Goal: Task Accomplishment & Management: Complete application form

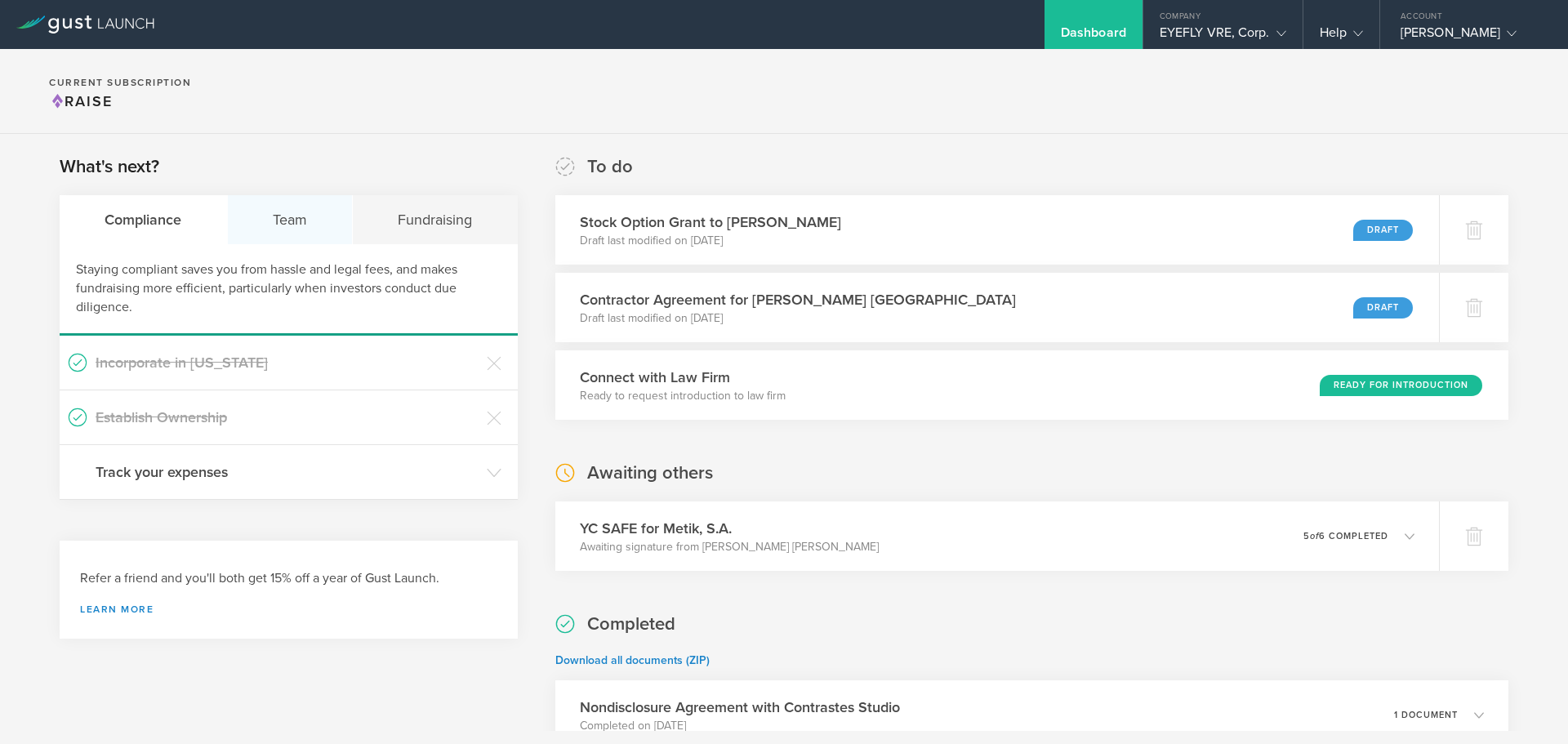
click at [286, 227] on div "Team" at bounding box center [291, 219] width 126 height 49
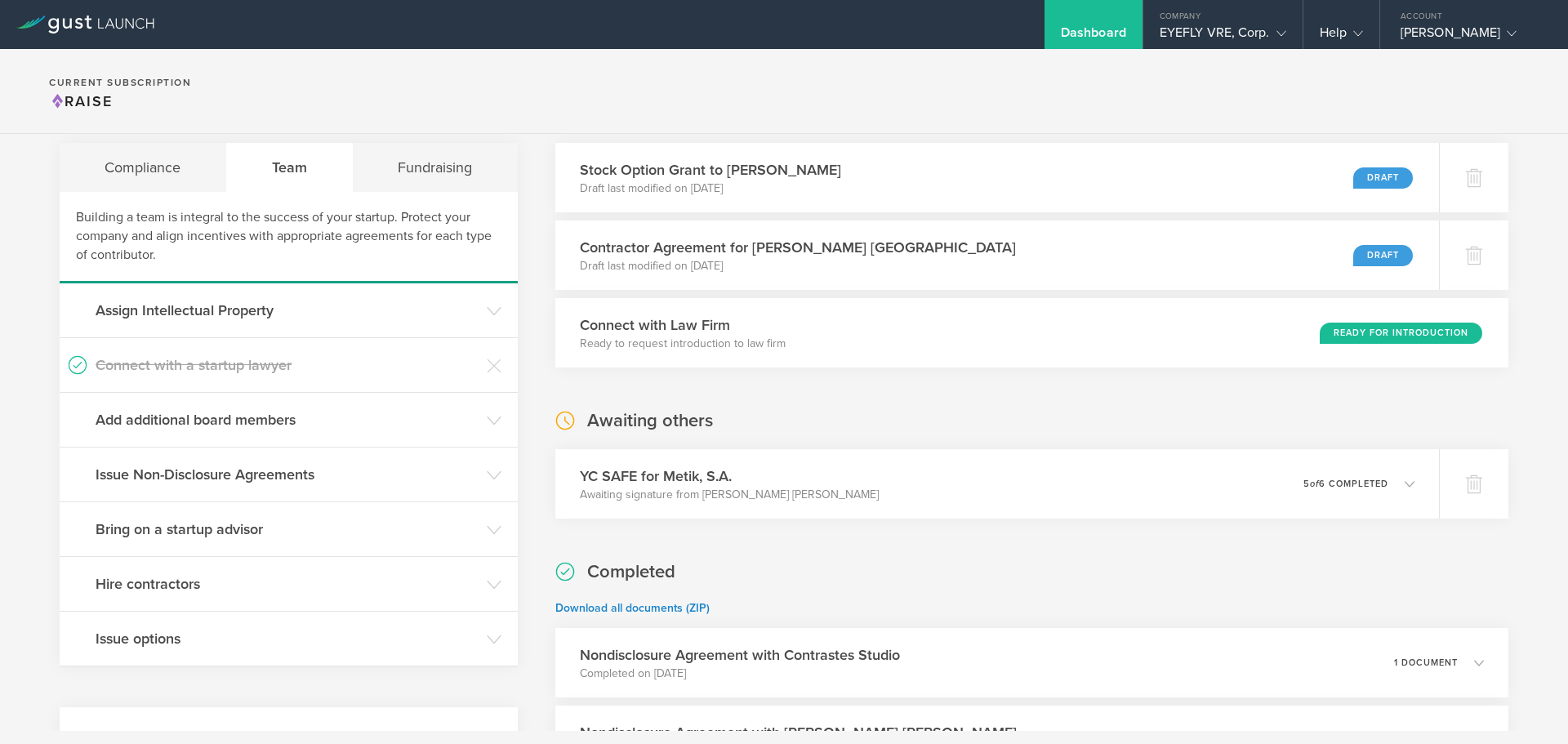
scroll to position [82, 0]
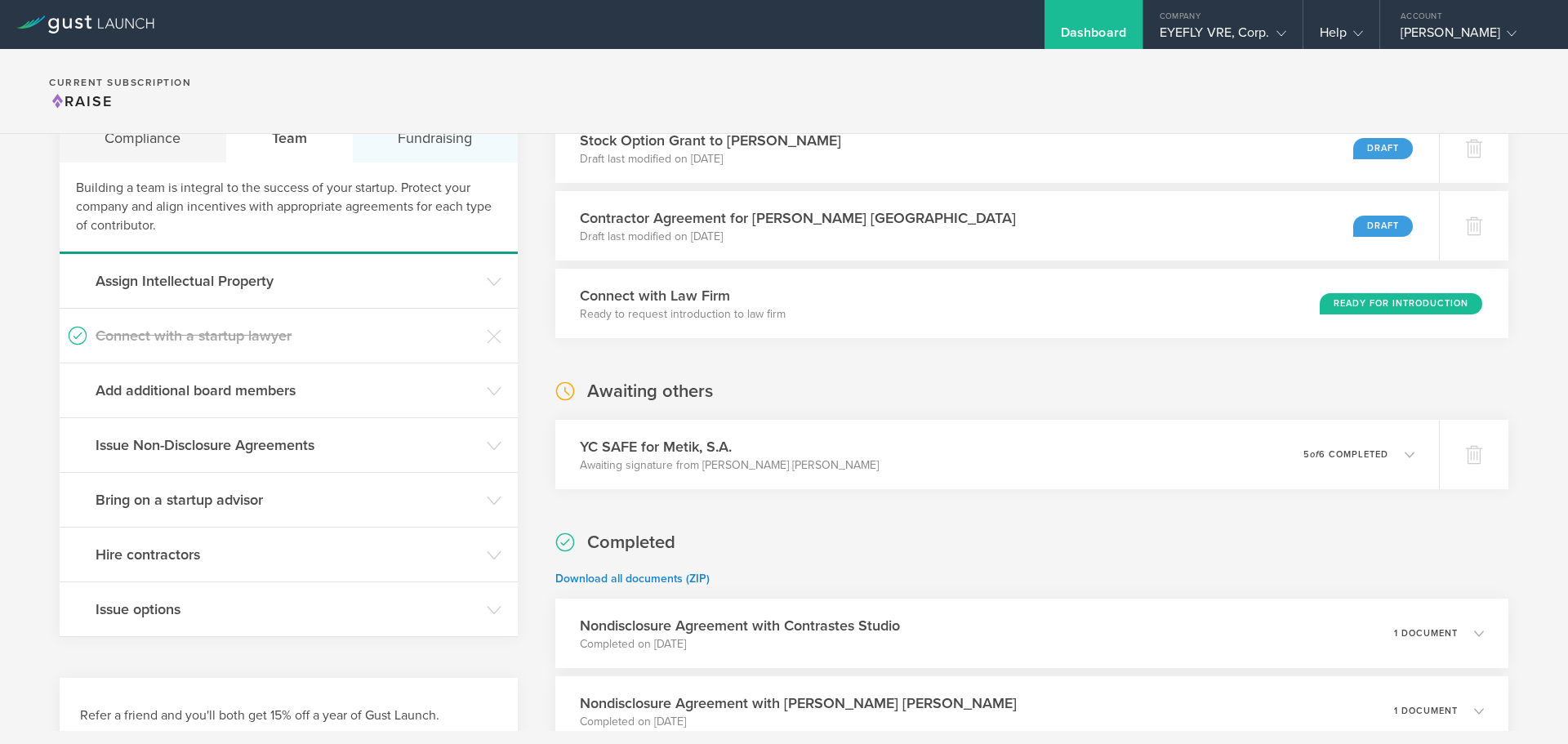
click at [433, 150] on div "Fundraising" at bounding box center [435, 138] width 165 height 49
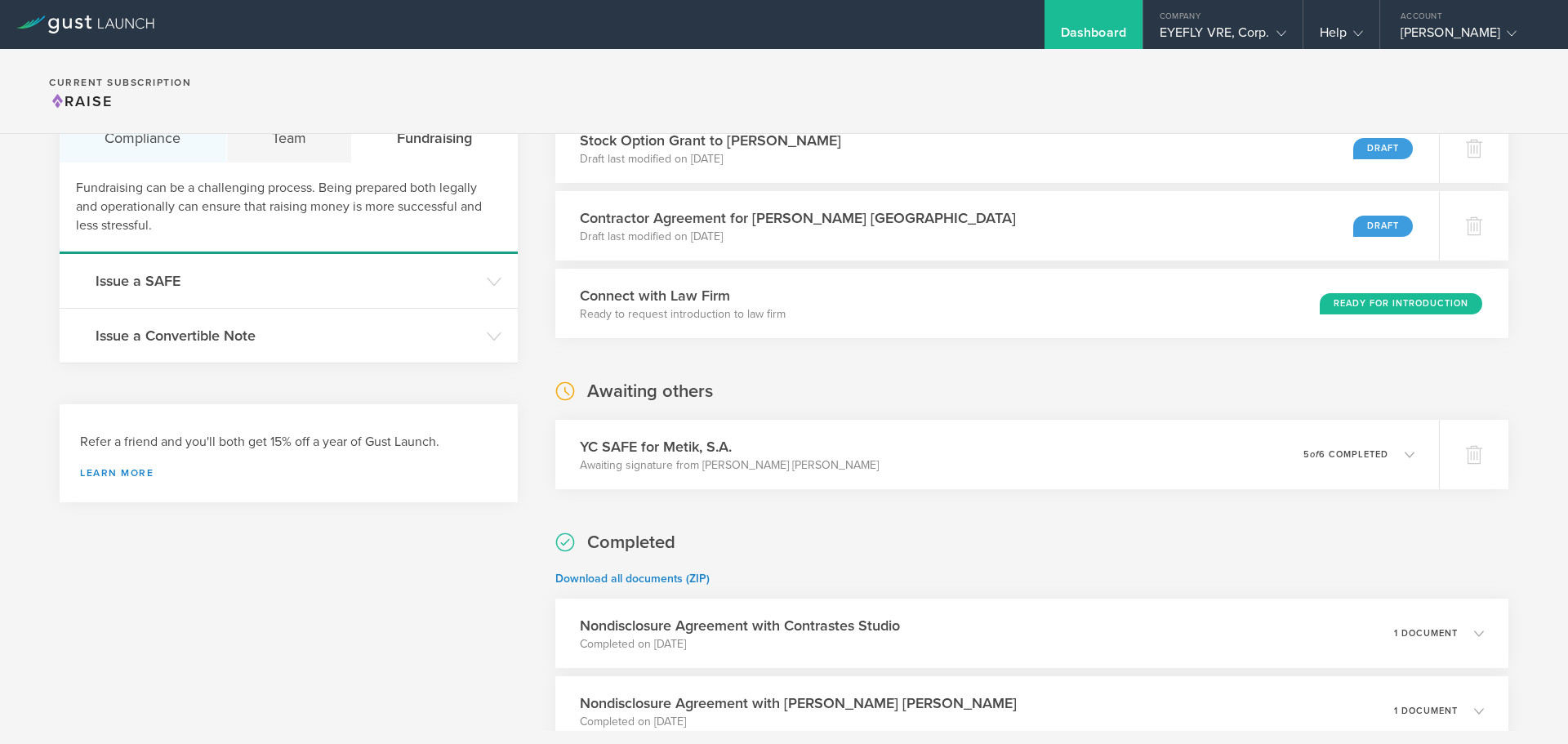
click at [126, 143] on div "Compliance" at bounding box center [143, 138] width 167 height 49
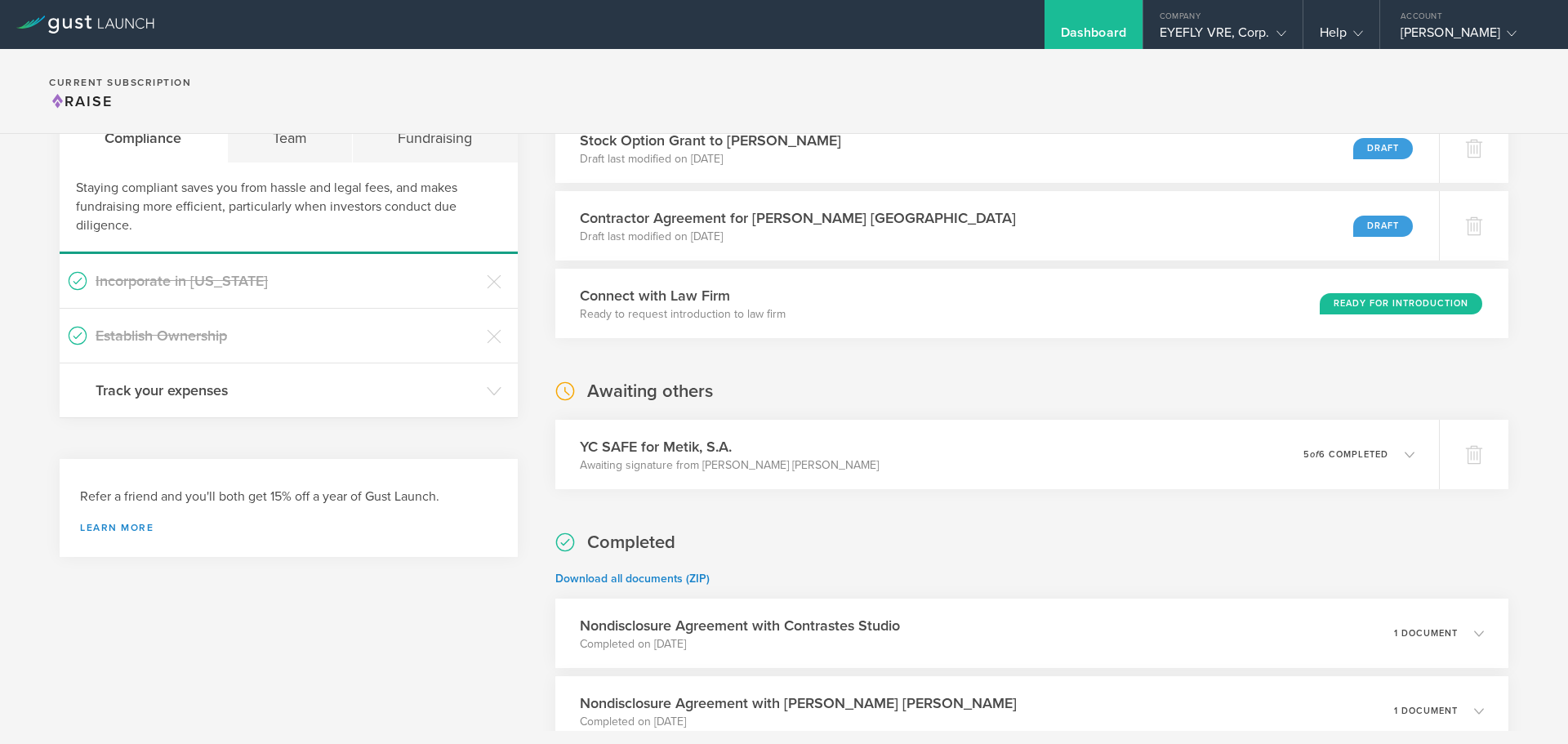
click at [289, 124] on section "Current Subscription Raise" at bounding box center [784, 91] width 1568 height 85
click at [293, 146] on div "Team" at bounding box center [291, 138] width 126 height 49
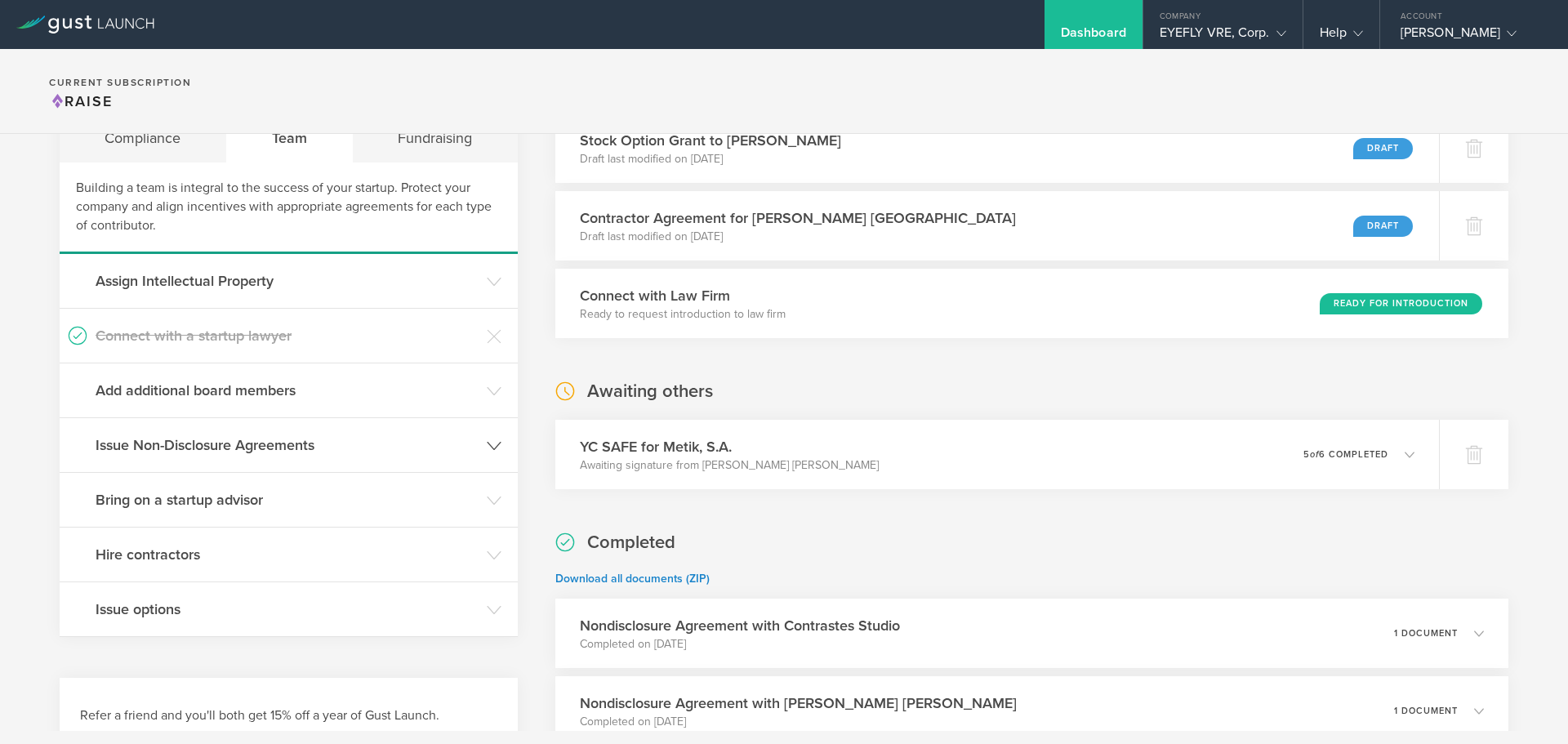
click at [487, 442] on icon at bounding box center [494, 446] width 15 height 15
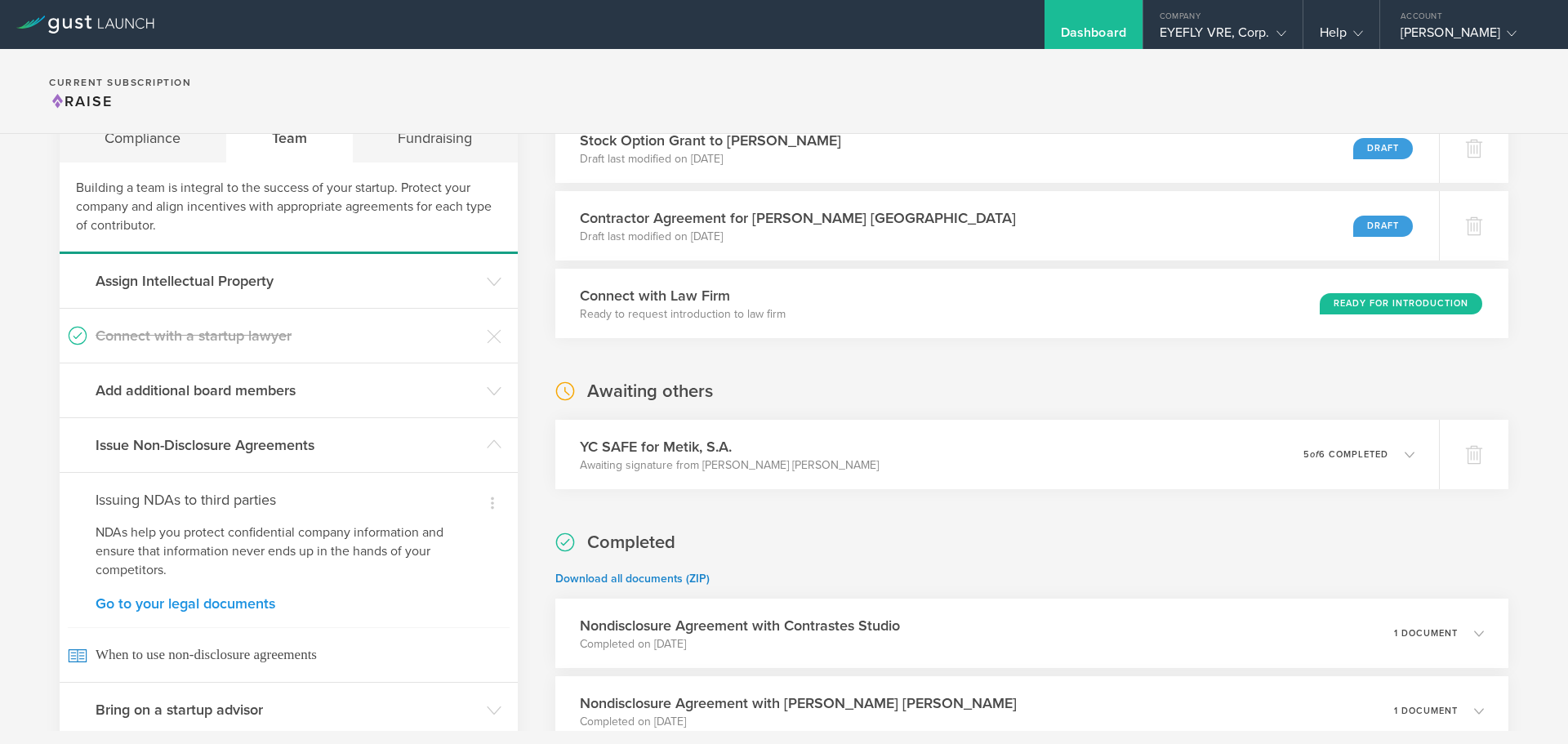
click at [245, 605] on link "Go to your legal documents" at bounding box center [288, 604] width 386 height 15
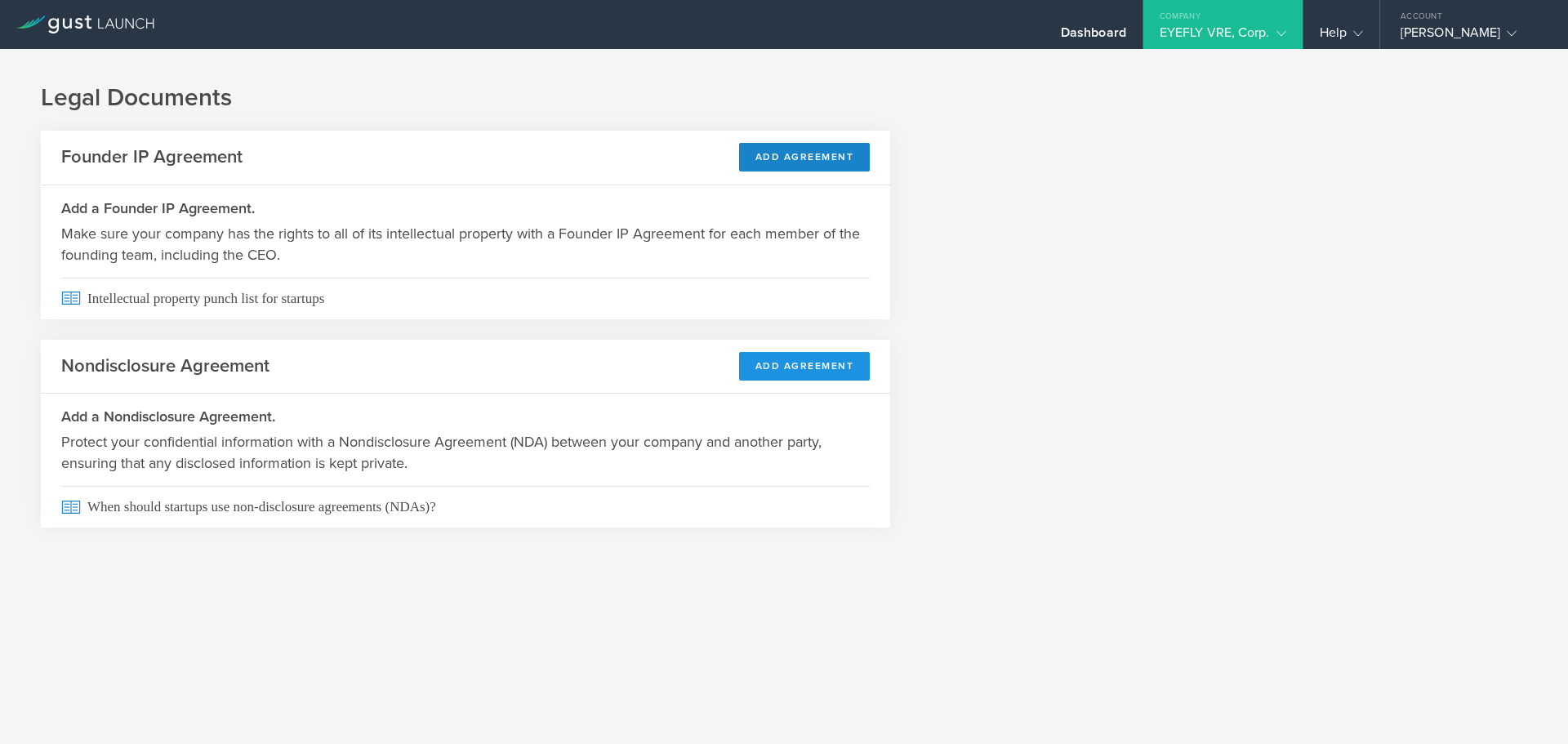
click at [790, 372] on button "Add Agreement" at bounding box center [805, 366] width 132 height 29
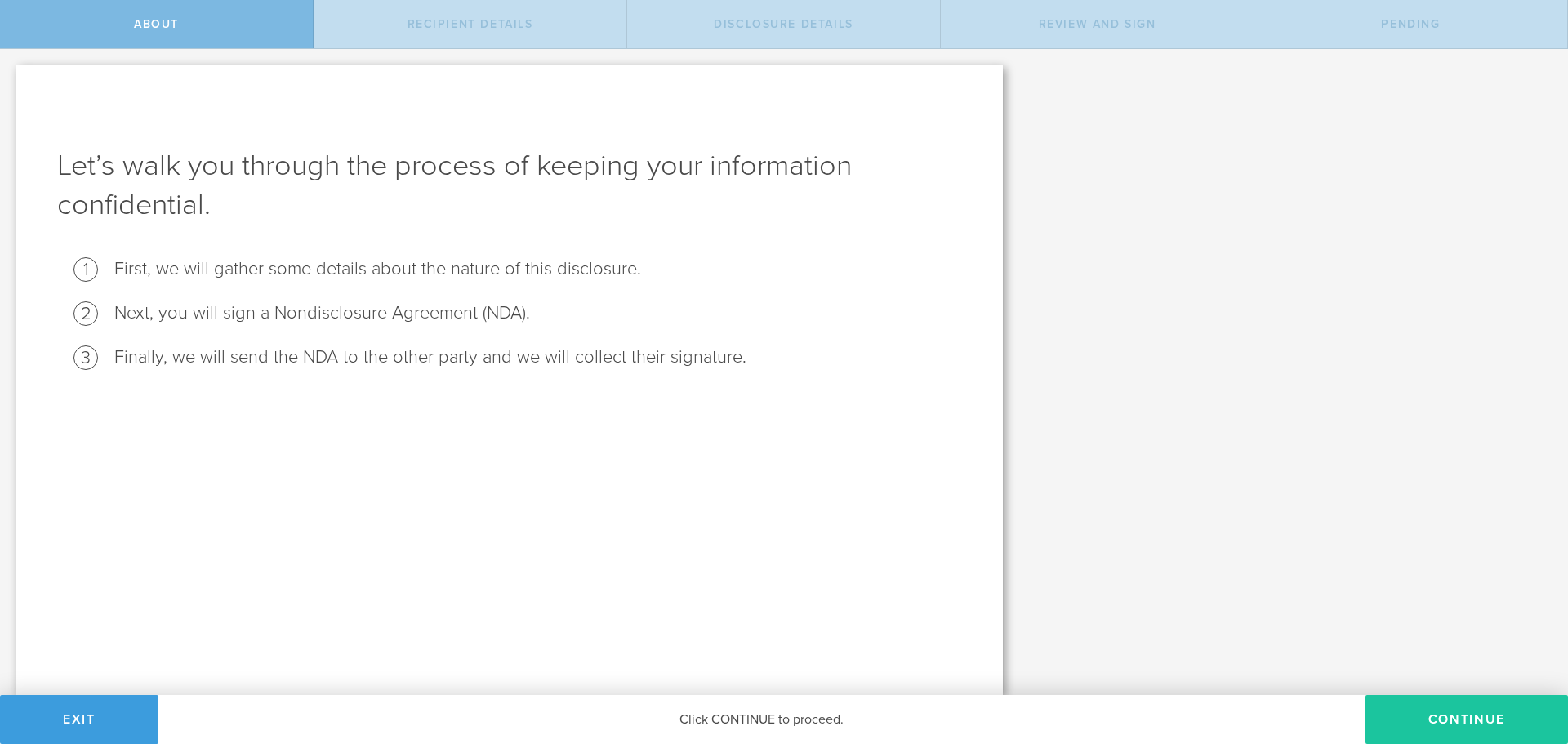
click at [1444, 711] on button "Continue" at bounding box center [1467, 718] width 203 height 49
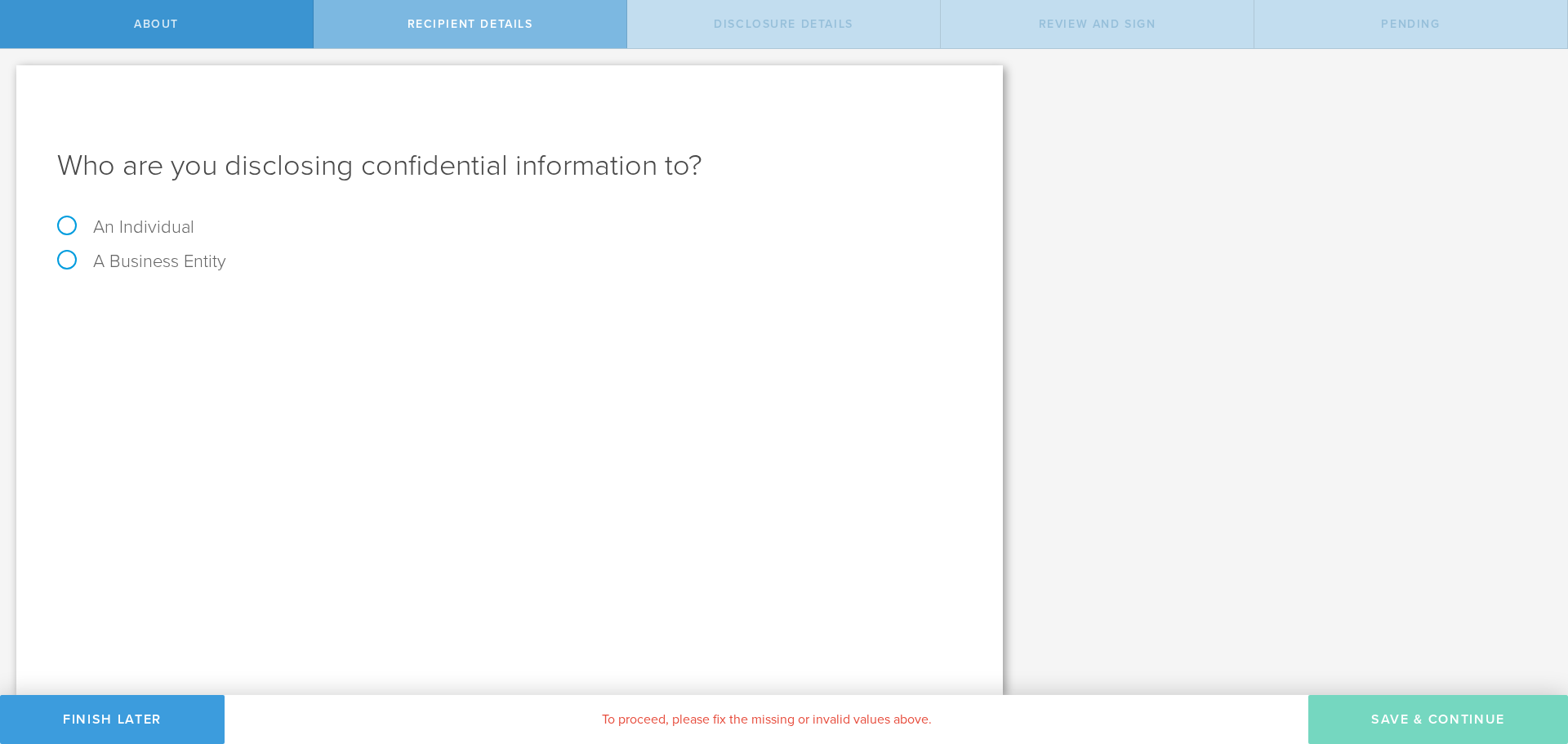
click at [110, 227] on label "An Individual" at bounding box center [125, 227] width 138 height 21
click at [11, 75] on input "An Individual" at bounding box center [5, 62] width 11 height 26
radio input "true"
click at [119, 265] on label "A Business Entity" at bounding box center [141, 261] width 169 height 21
click at [11, 75] on input "A Business Entity" at bounding box center [5, 62] width 11 height 26
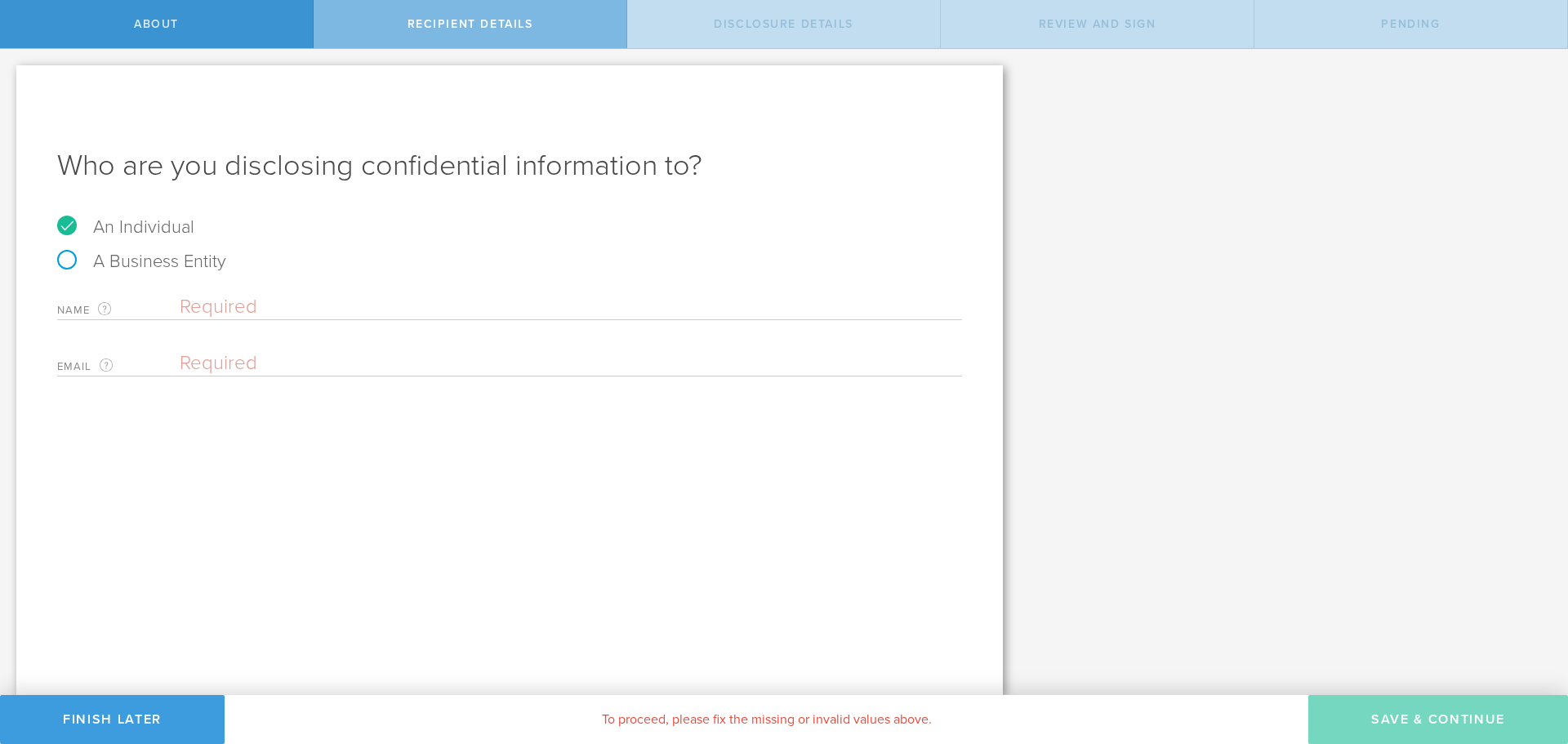
radio input "true"
click at [236, 405] on input "text" at bounding box center [567, 398] width 775 height 25
click at [233, 391] on input "text" at bounding box center [567, 398] width 775 height 25
paste input "[PERSON_NAME]"
type input "[PERSON_NAME]"
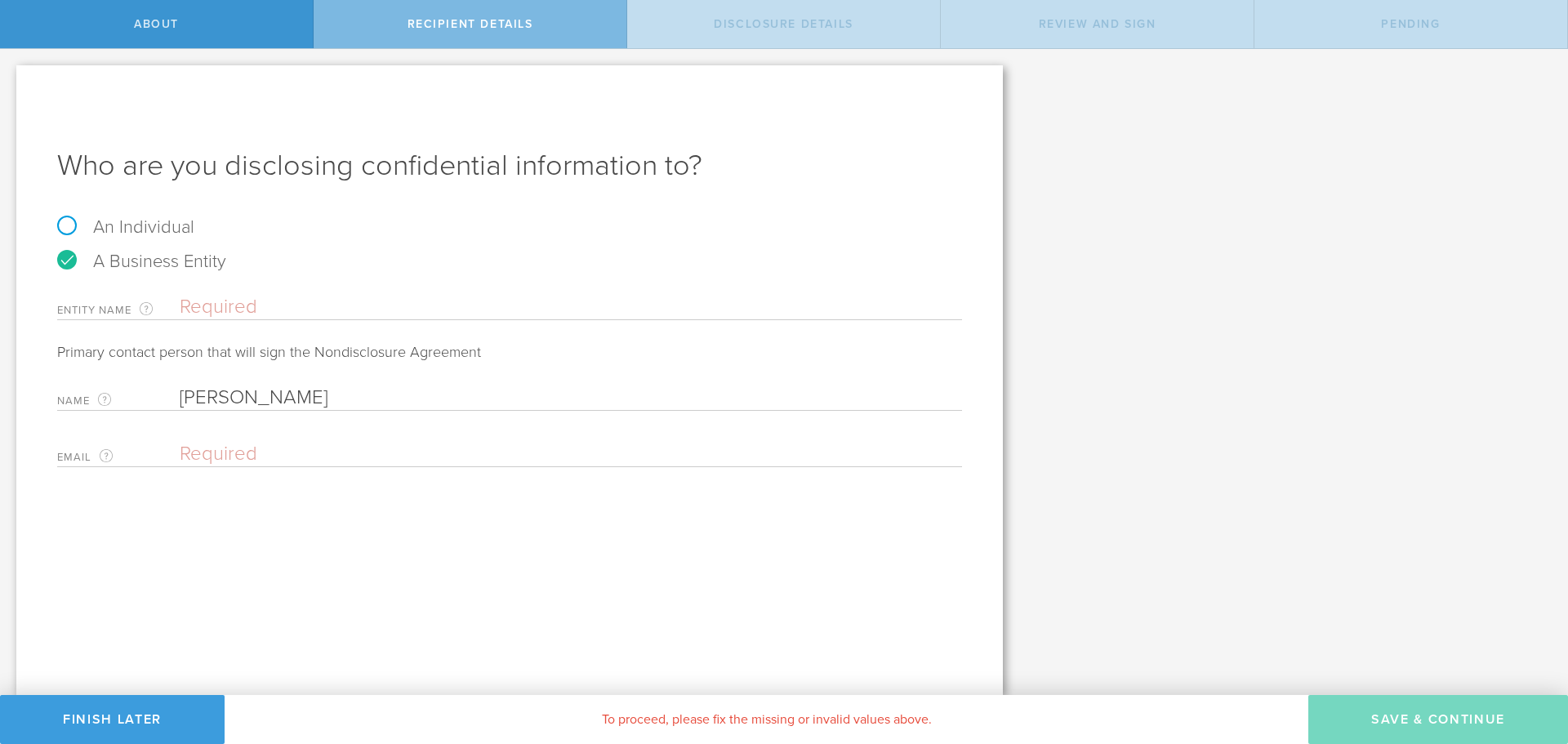
click at [307, 310] on input "text" at bounding box center [571, 307] width 783 height 25
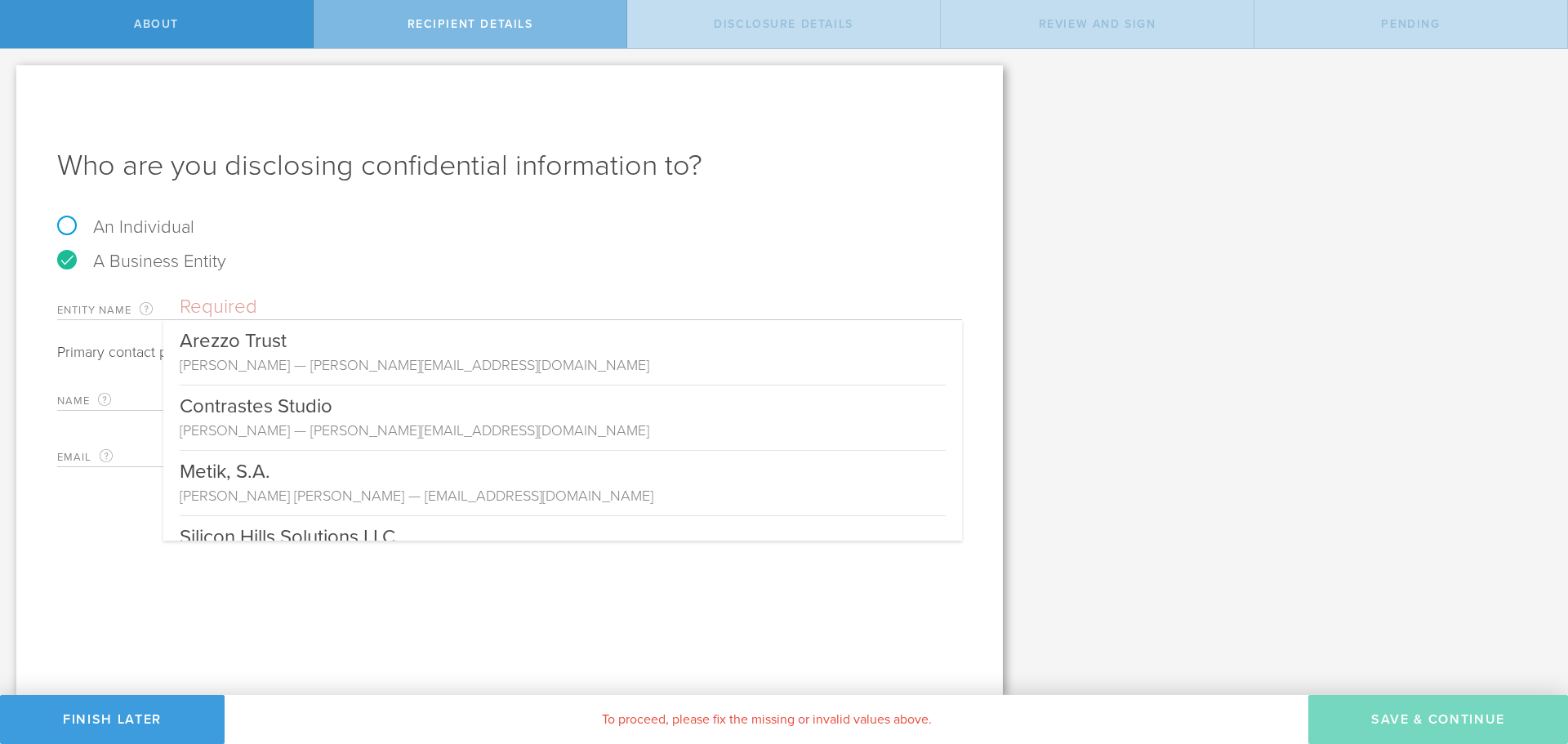
paste input "Business Optimization Group, LLC"
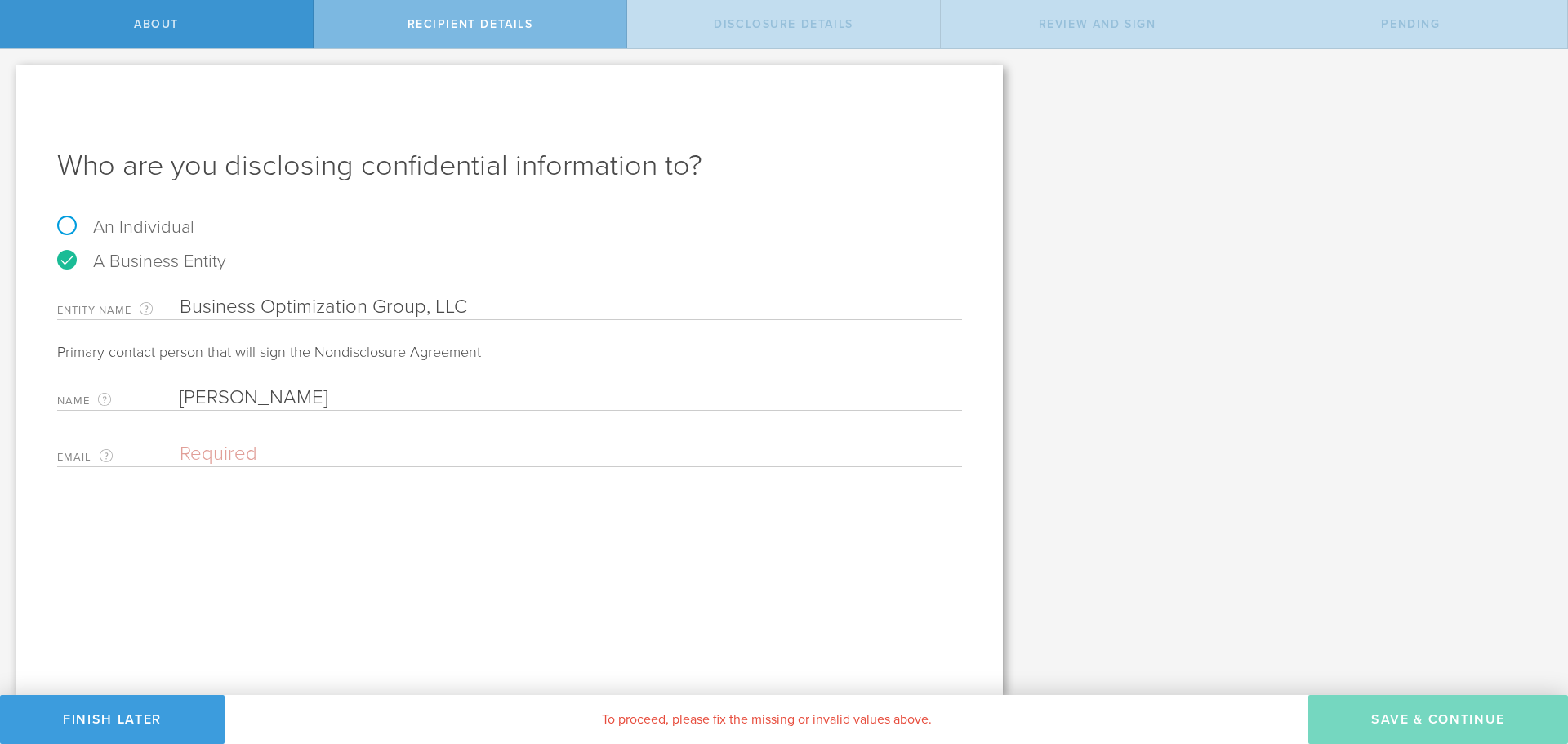
type input "Business Optimization Group, LLC"
click at [220, 456] on input "email" at bounding box center [567, 454] width 775 height 25
click at [296, 448] on input "email" at bounding box center [567, 454] width 775 height 25
paste input "Owen@bizopsgrp.com"
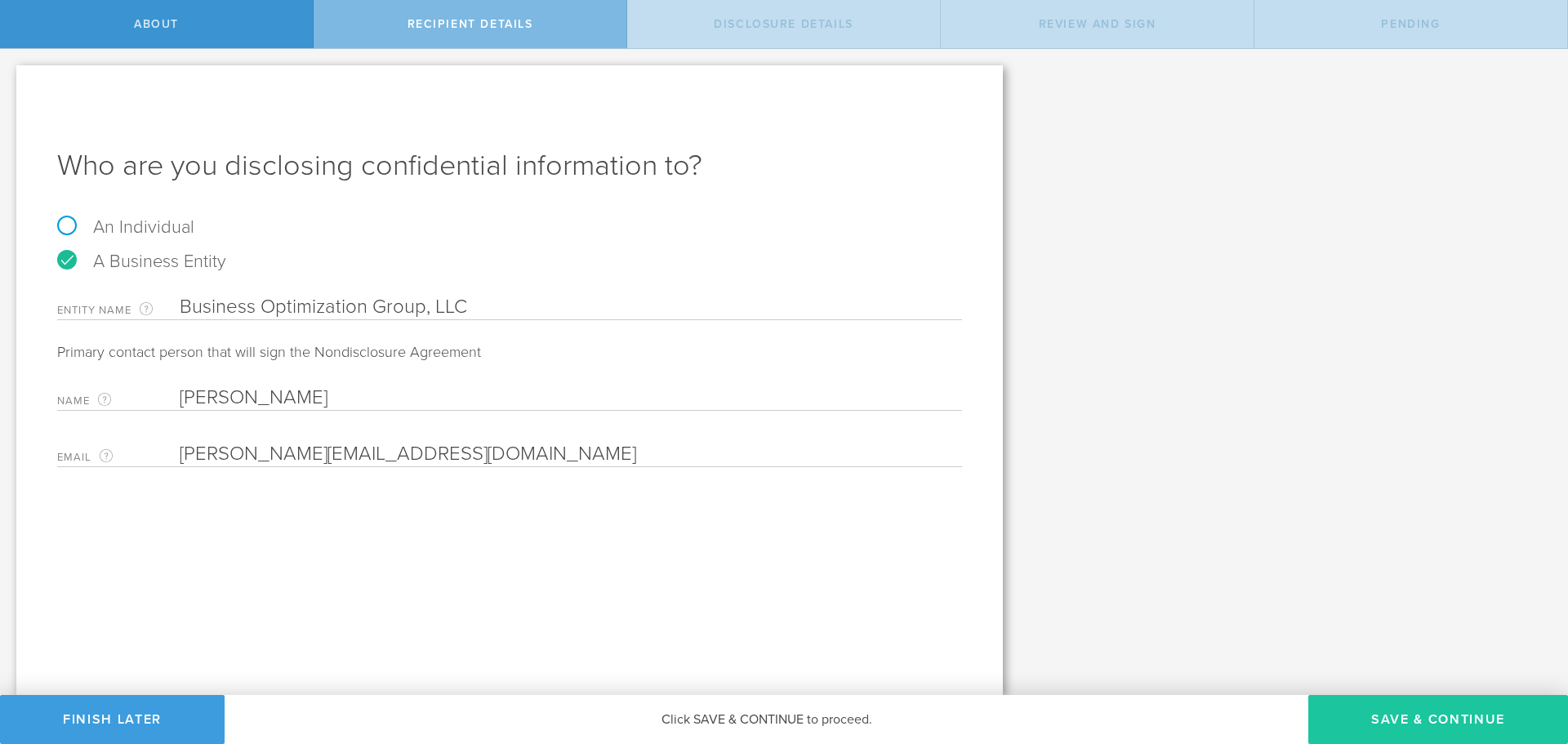
type input "Owen@bizopsgrp.com"
click at [1430, 727] on button "Save & Continue" at bounding box center [1438, 718] width 260 height 49
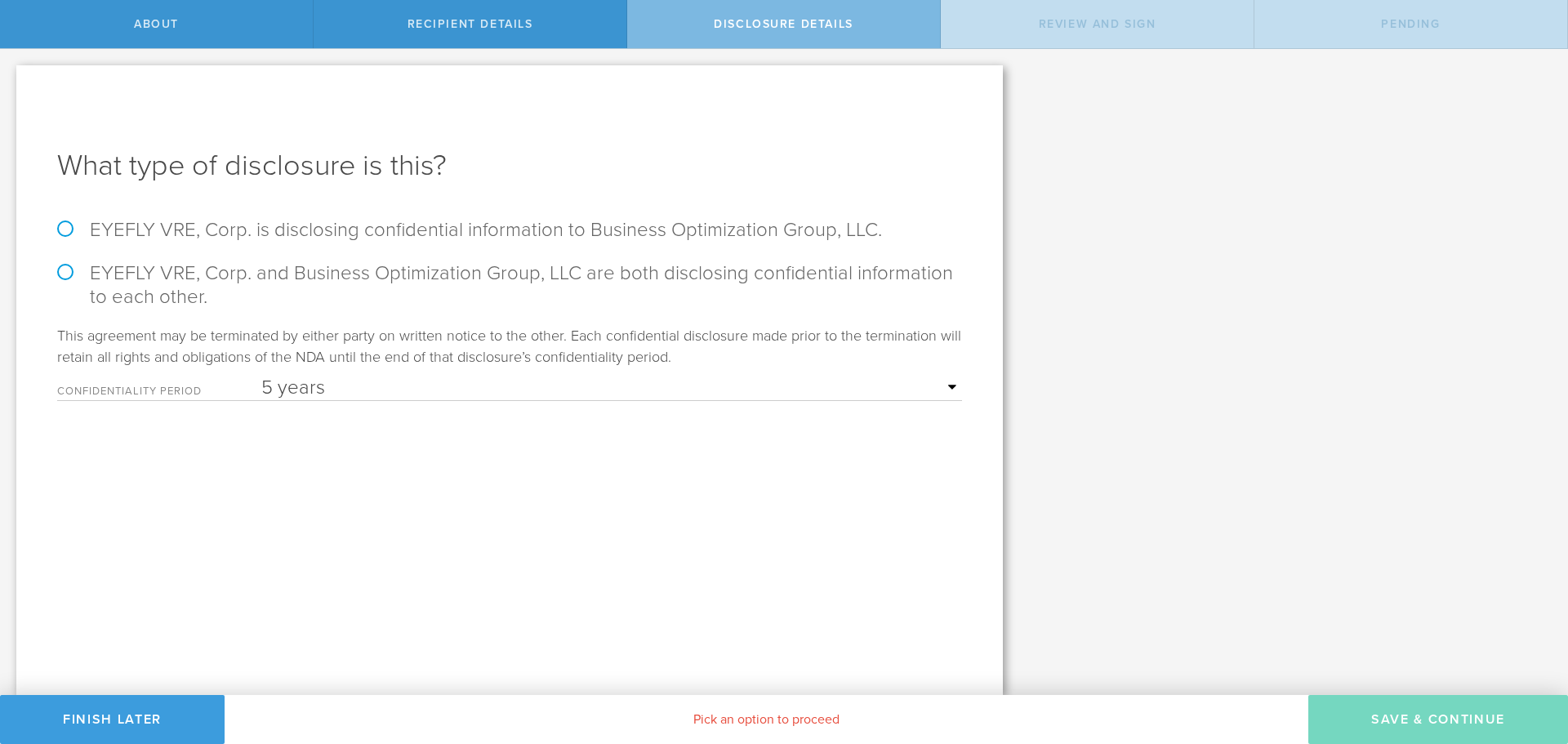
click at [941, 387] on select "1 year 2 years 3 years 4 years 5 years" at bounding box center [611, 388] width 700 height 25
select select "string:2 years"
click at [261, 376] on select "1 year 2 years 3 years 4 years 5 years" at bounding box center [611, 388] width 700 height 25
click at [60, 239] on label "EYEFLY VRE, Corp. is disclosing confidential information to Business Optimizati…" at bounding box center [509, 230] width 905 height 24
click at [11, 83] on input "EYEFLY VRE, Corp. is disclosing confidential information to Business Optimizati…" at bounding box center [5, 66] width 11 height 35
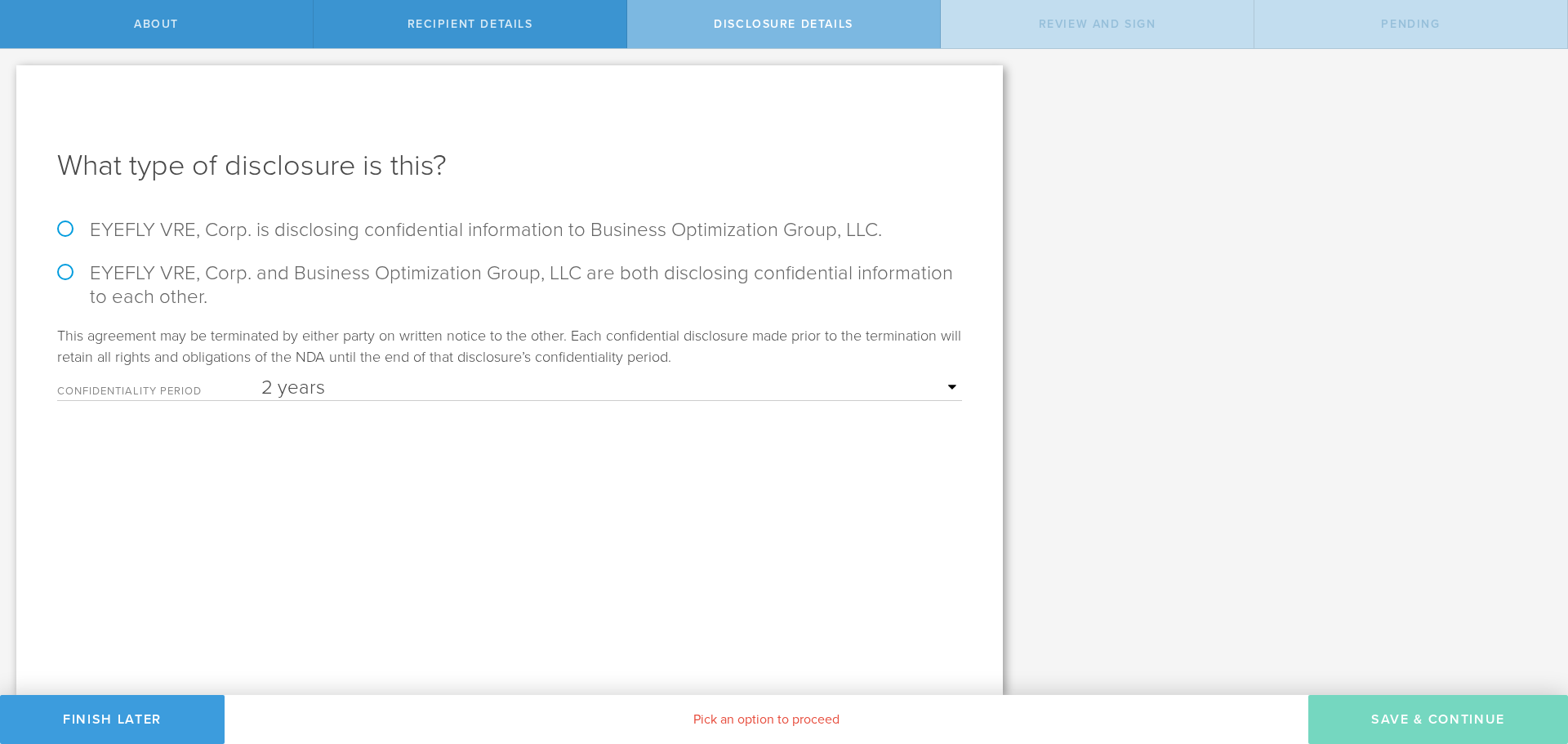
radio input "true"
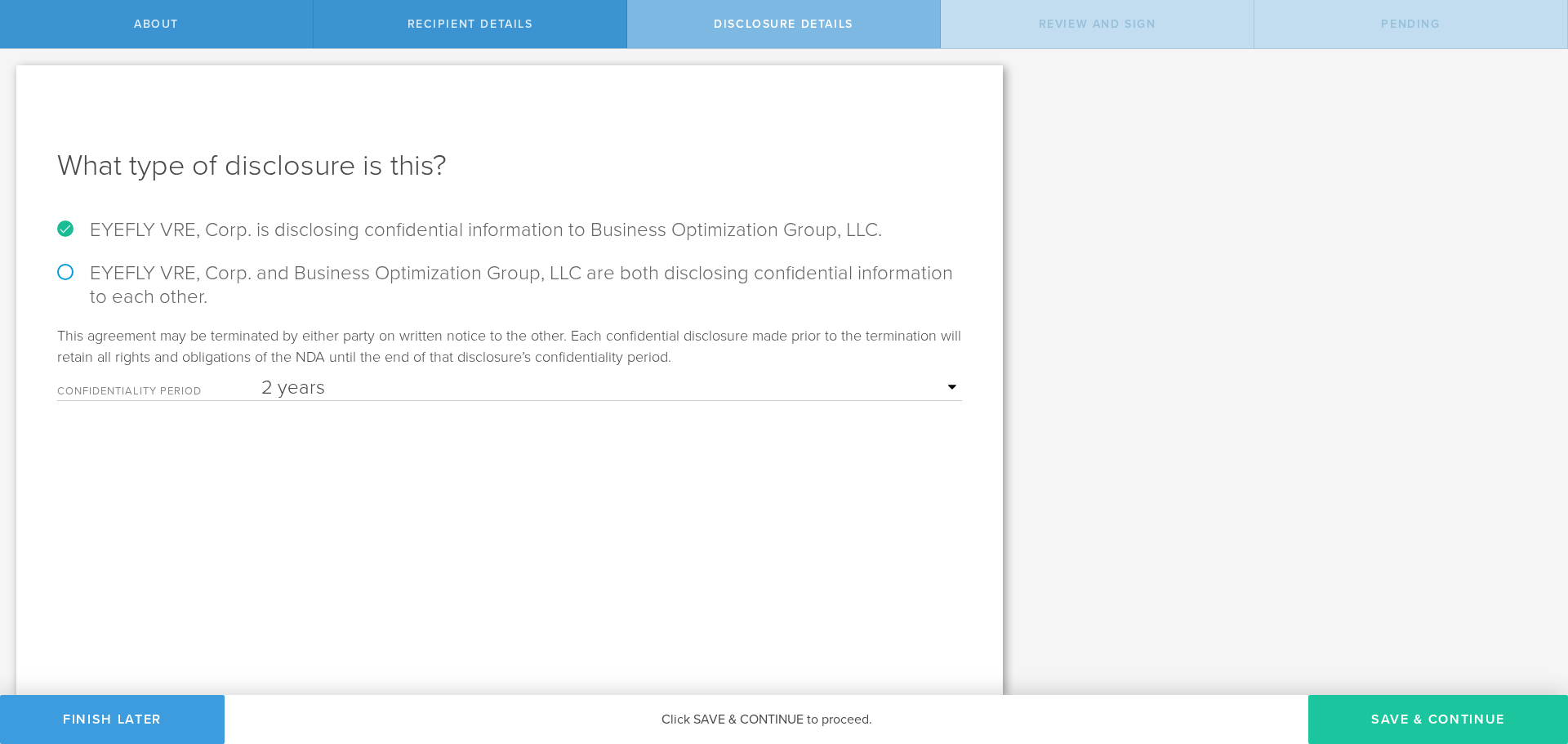
click at [1477, 718] on button "Save & Continue" at bounding box center [1438, 718] width 260 height 49
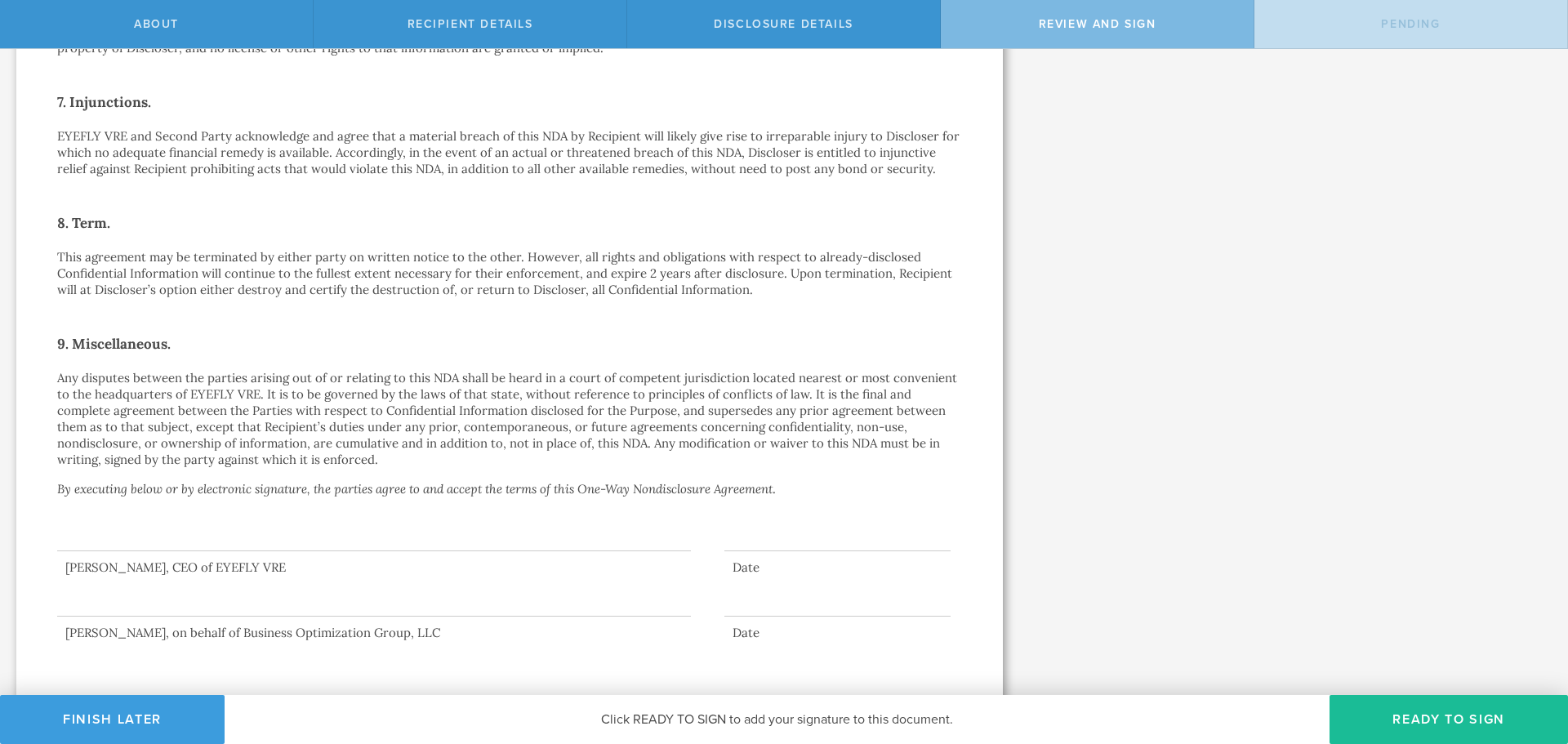
scroll to position [1003, 0]
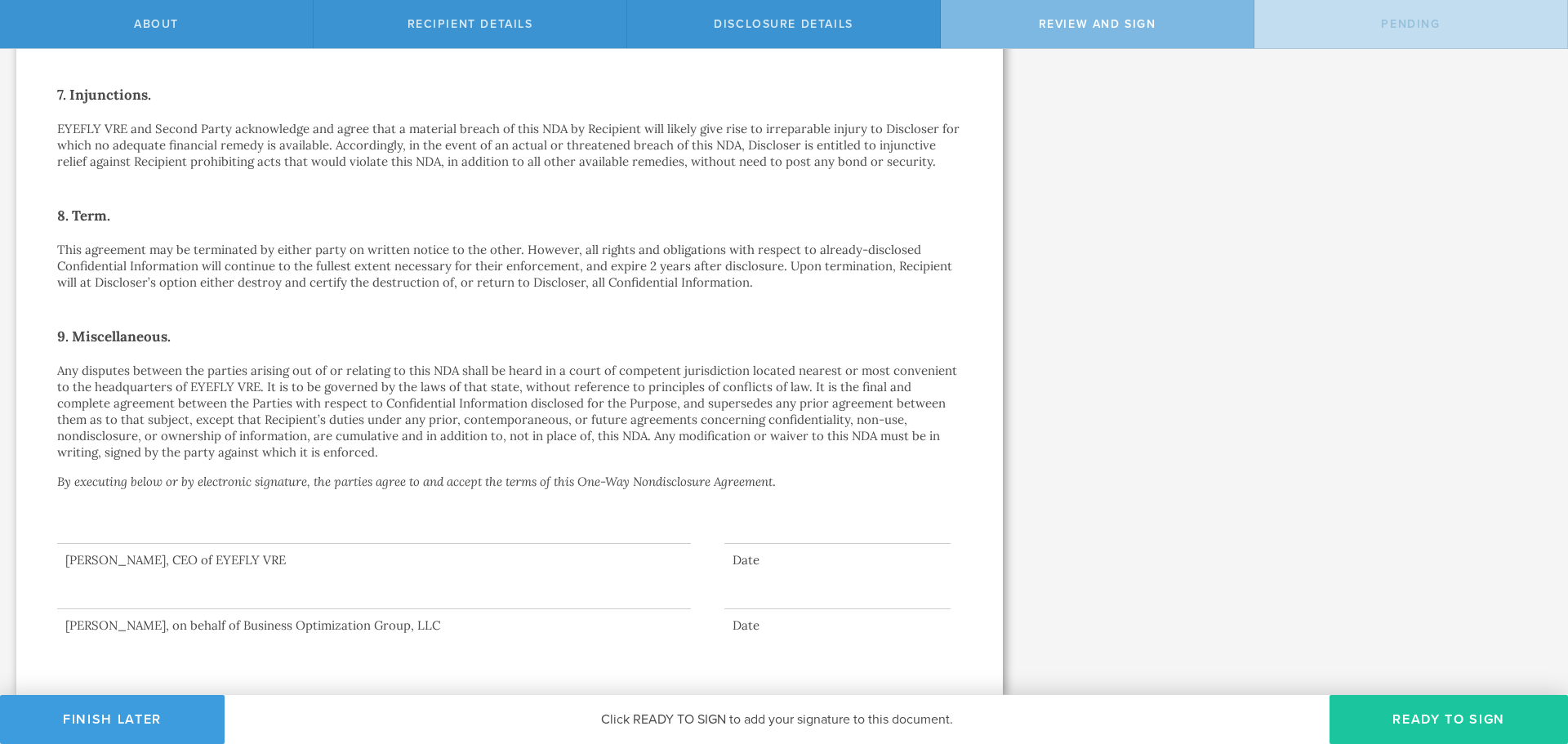
click at [1445, 724] on button "Ready to Sign" at bounding box center [1449, 718] width 238 height 49
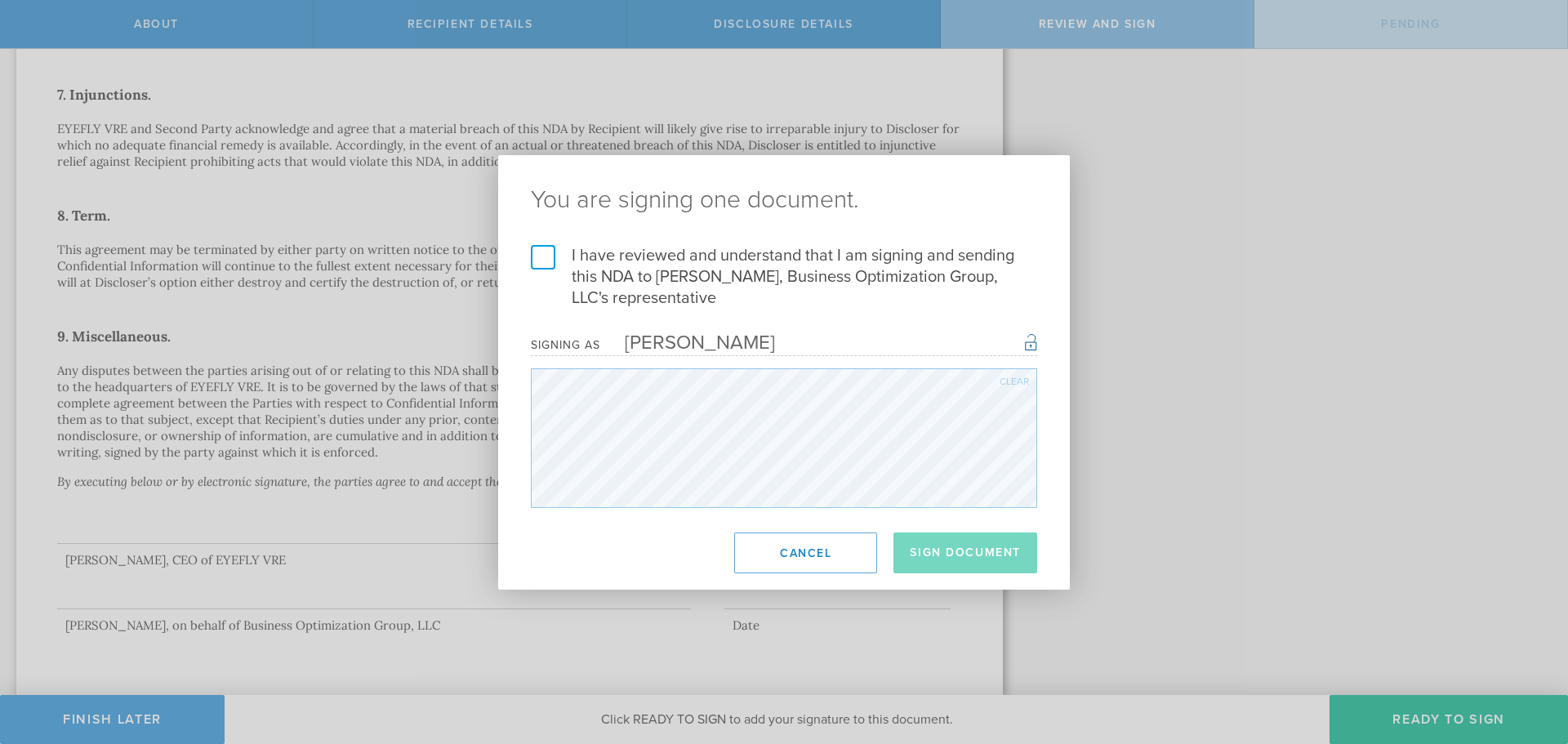
click at [564, 256] on label "I have reviewed and understand that I am signing and sending this NDA to Owen C…" at bounding box center [784, 276] width 507 height 63
click at [0, 0] on input "I have reviewed and understand that I am signing and sending this NDA to Owen C…" at bounding box center [0, 0] width 0 height 0
click at [957, 550] on button "Sign Document" at bounding box center [965, 553] width 143 height 41
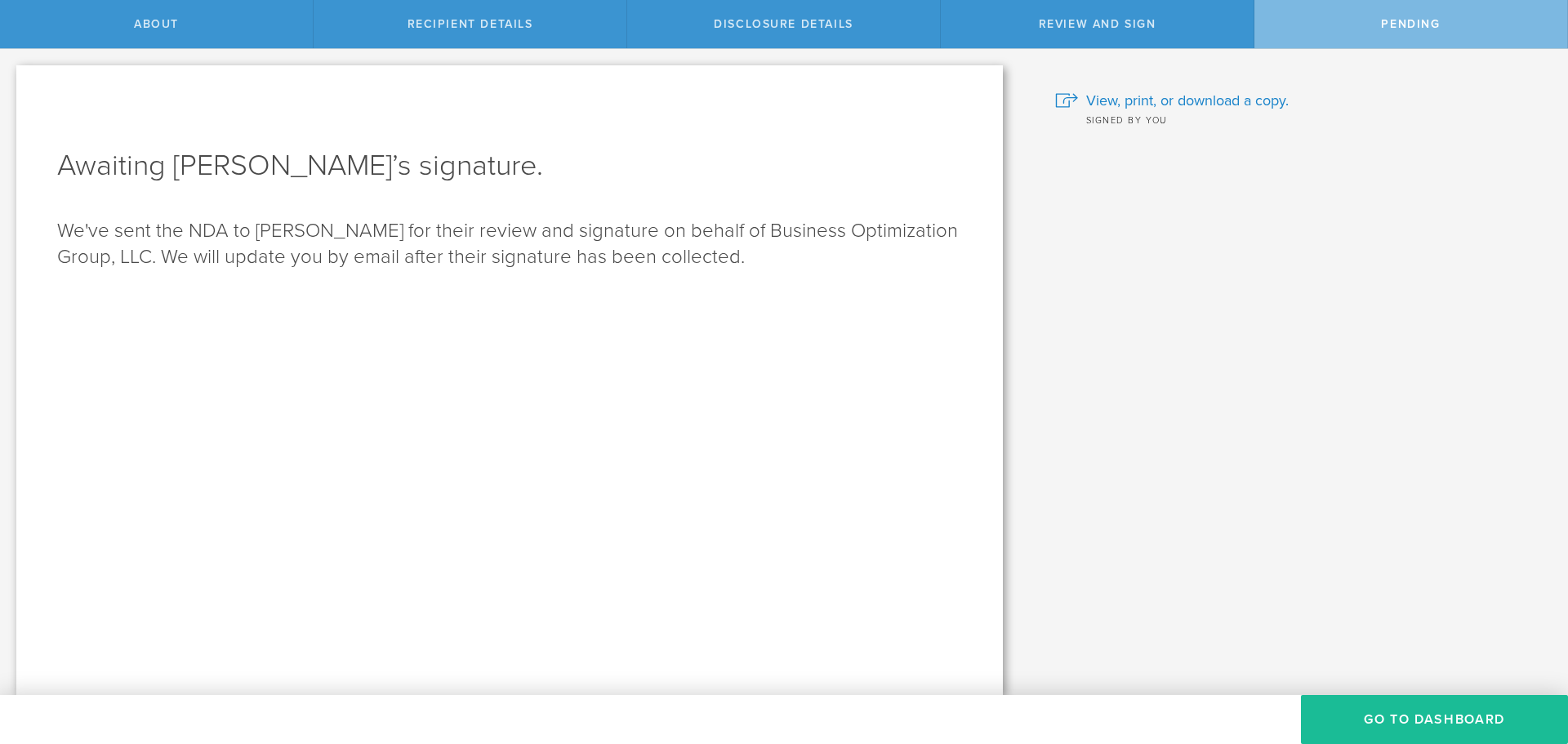
scroll to position [0, 0]
click at [1402, 717] on button "Go to dashboard" at bounding box center [1435, 718] width 267 height 49
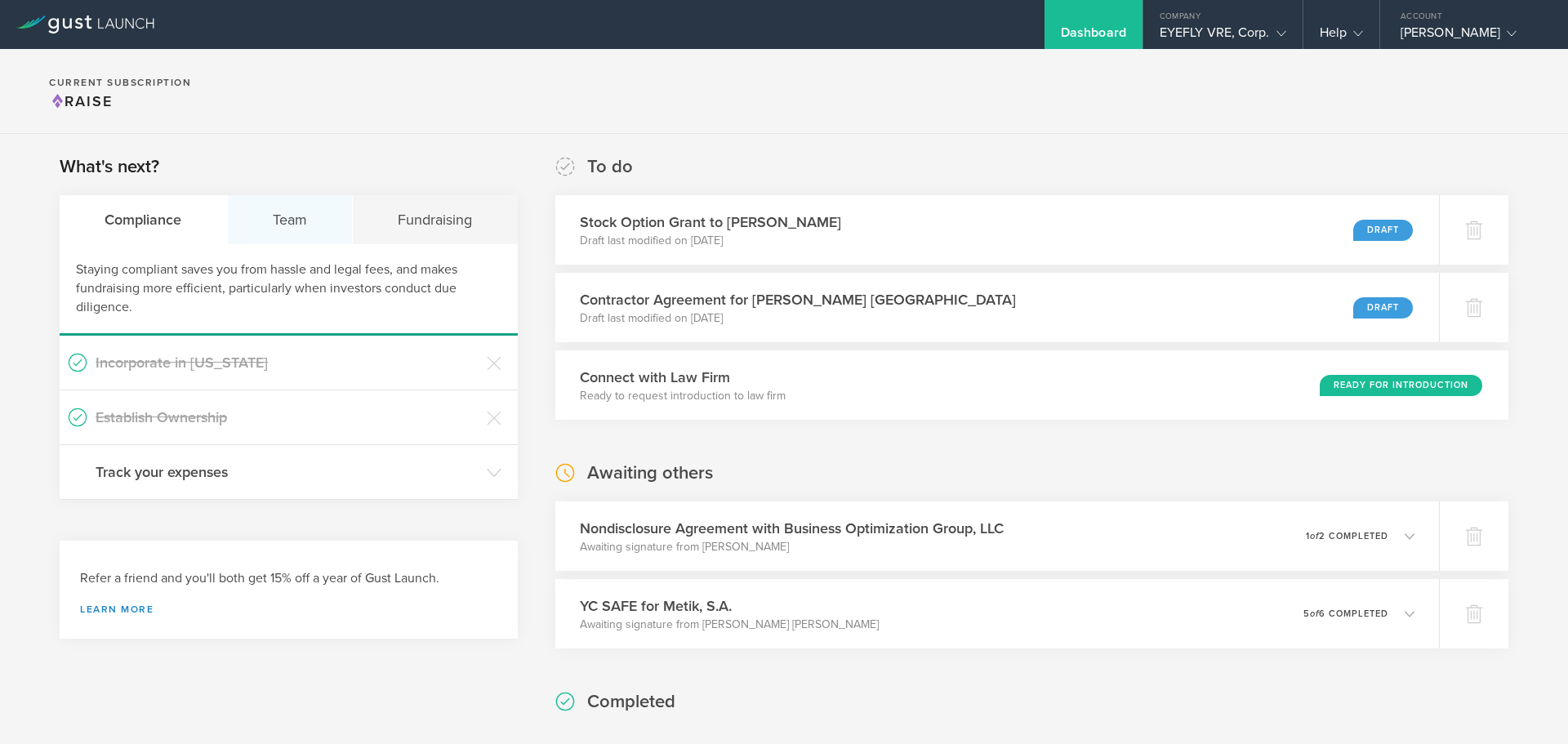
click at [288, 224] on div "Team" at bounding box center [291, 219] width 126 height 49
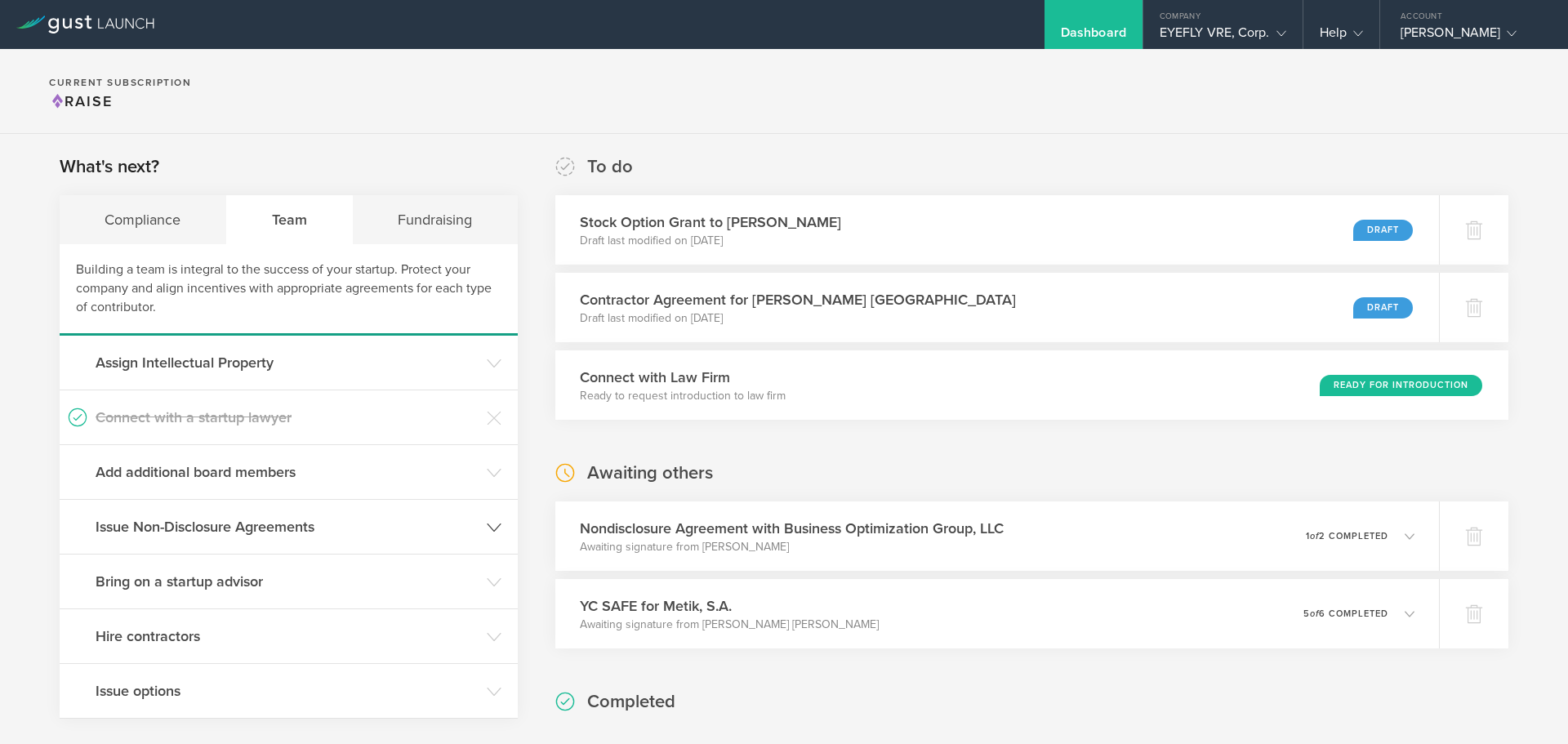
click at [281, 530] on h3 "Issue Non-Disclosure Agreements" at bounding box center [287, 526] width 383 height 21
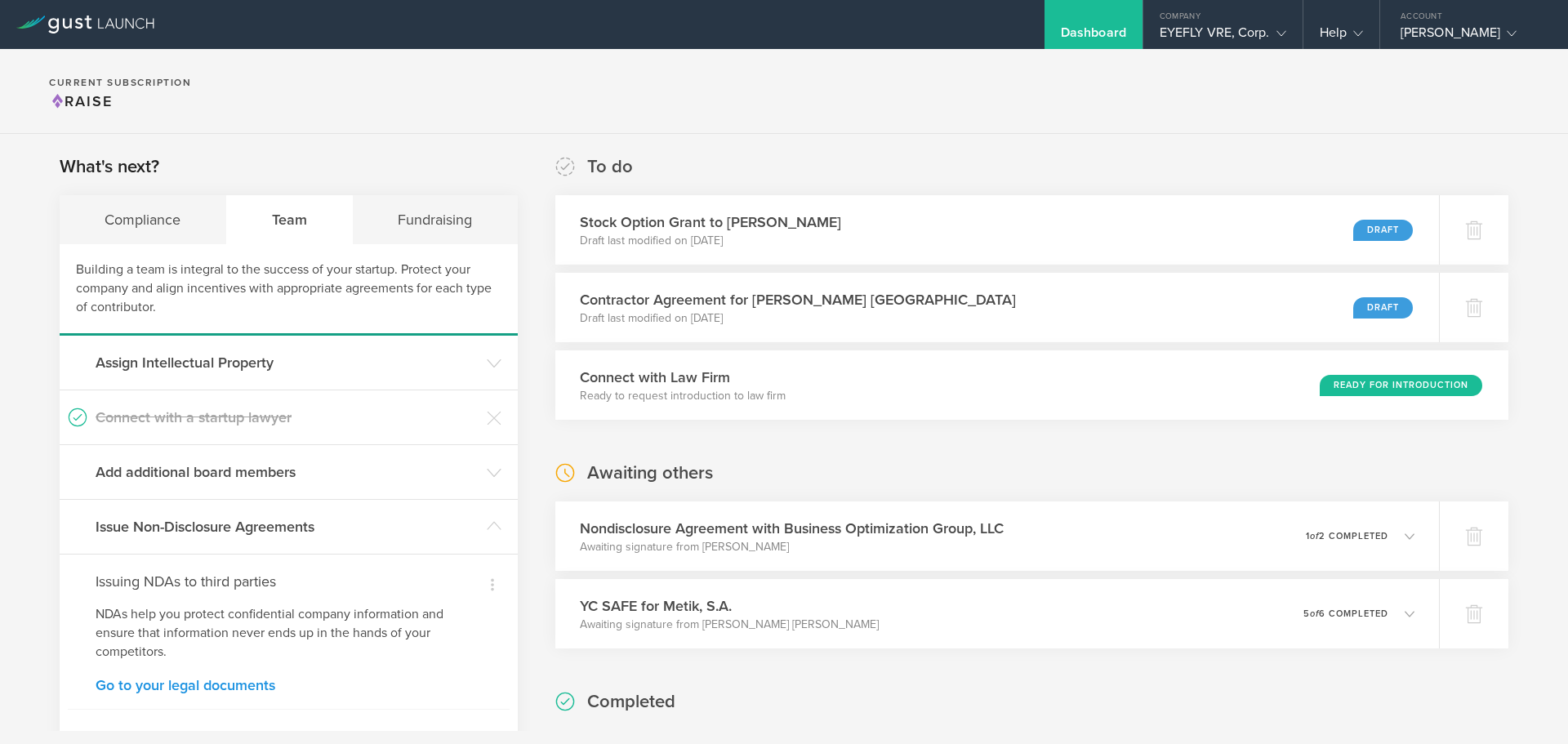
click at [251, 690] on link "Go to your legal documents" at bounding box center [288, 686] width 386 height 15
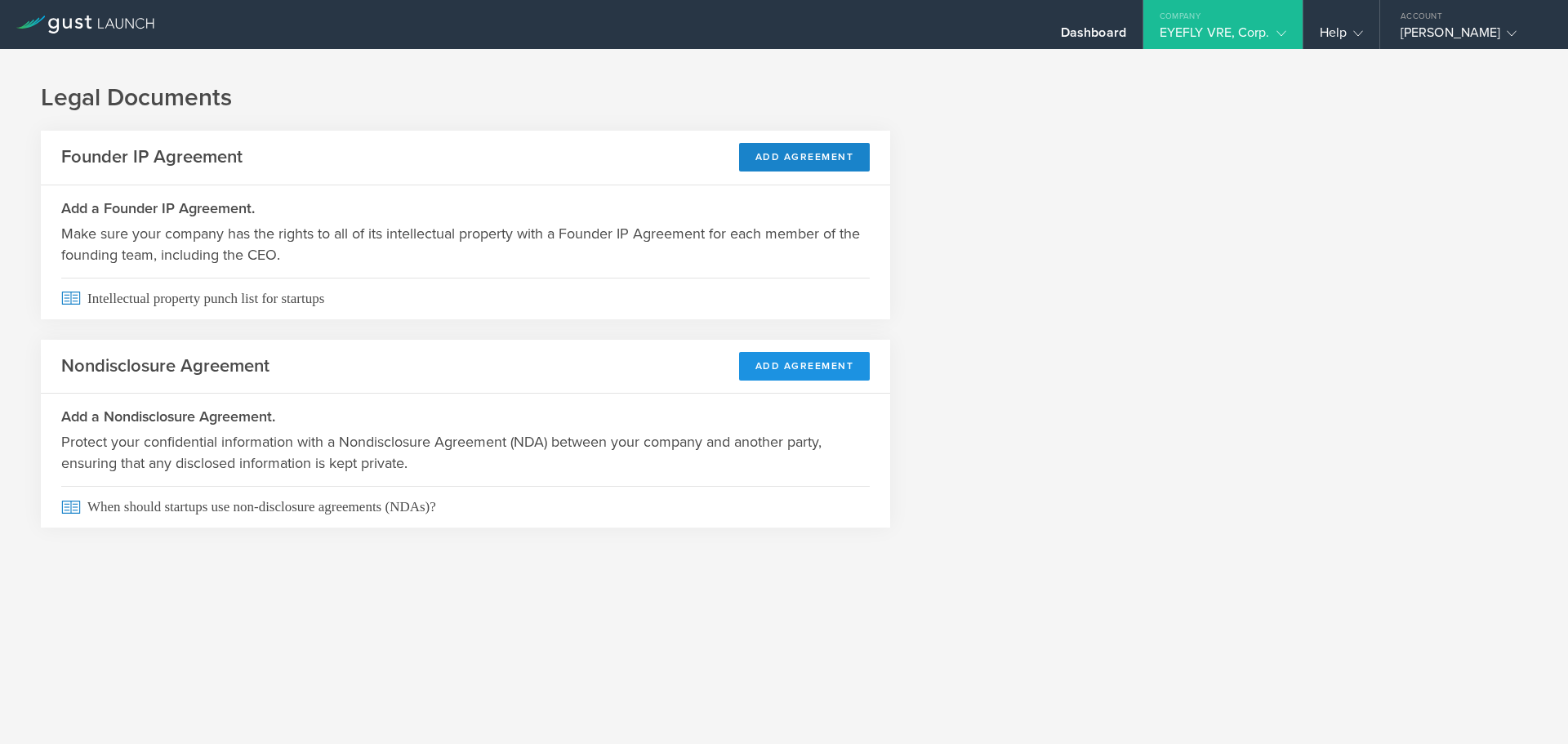
click at [812, 366] on button "Add Agreement" at bounding box center [805, 366] width 132 height 29
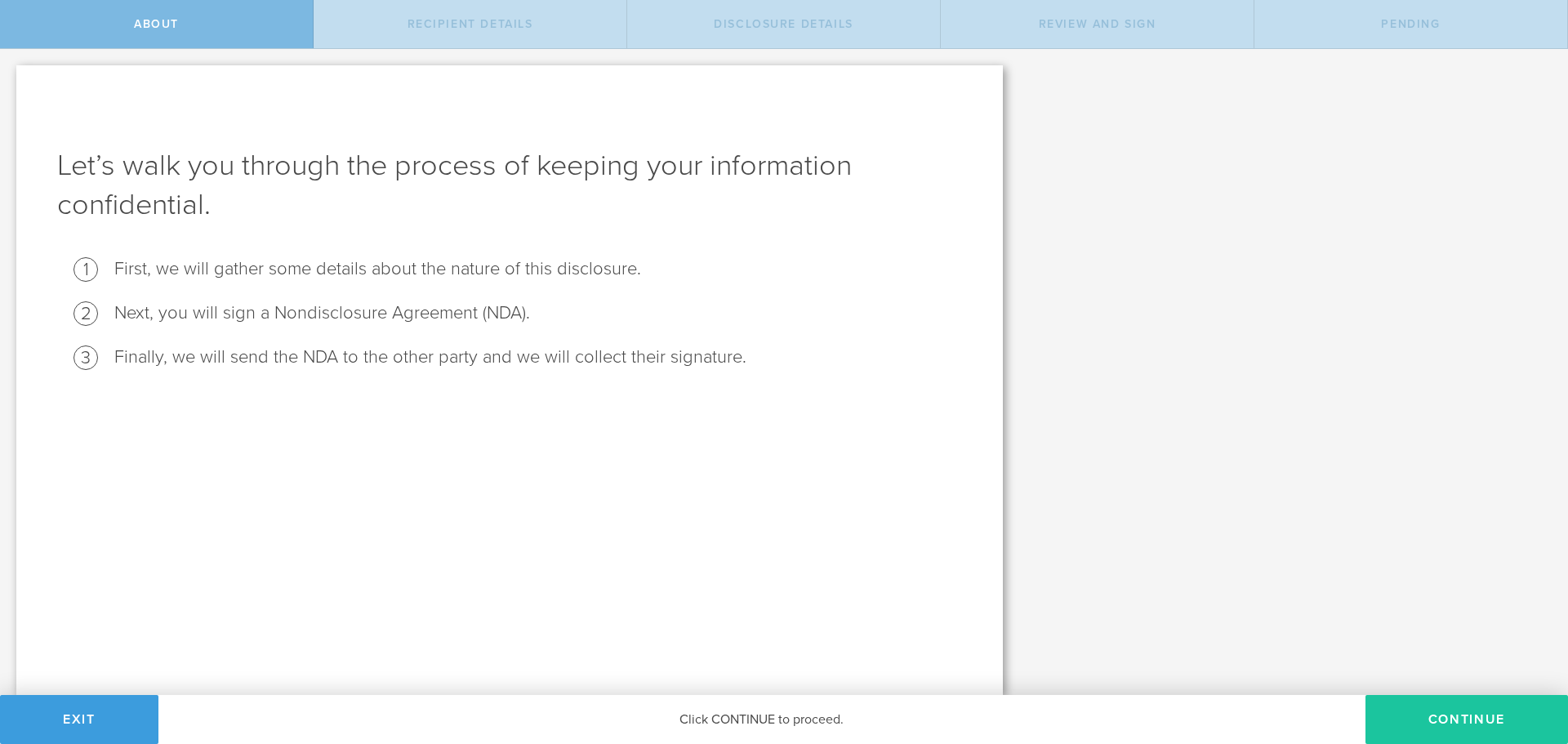
click at [1451, 715] on button "Continue" at bounding box center [1467, 718] width 203 height 49
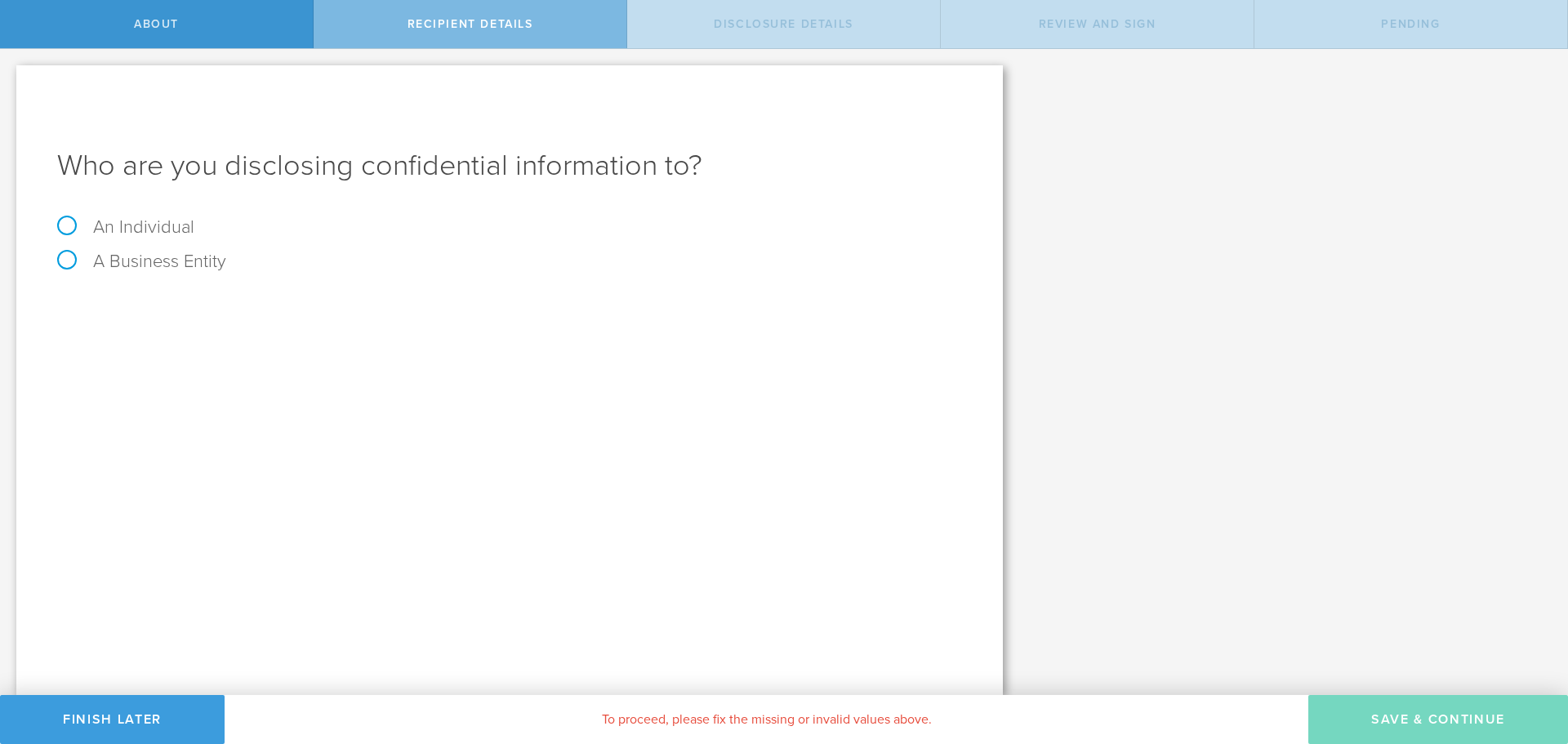
click at [110, 226] on label "An Individual" at bounding box center [125, 227] width 138 height 21
click at [11, 75] on input "An Individual" at bounding box center [5, 62] width 11 height 26
radio input "true"
click at [245, 314] on input "text" at bounding box center [571, 307] width 783 height 25
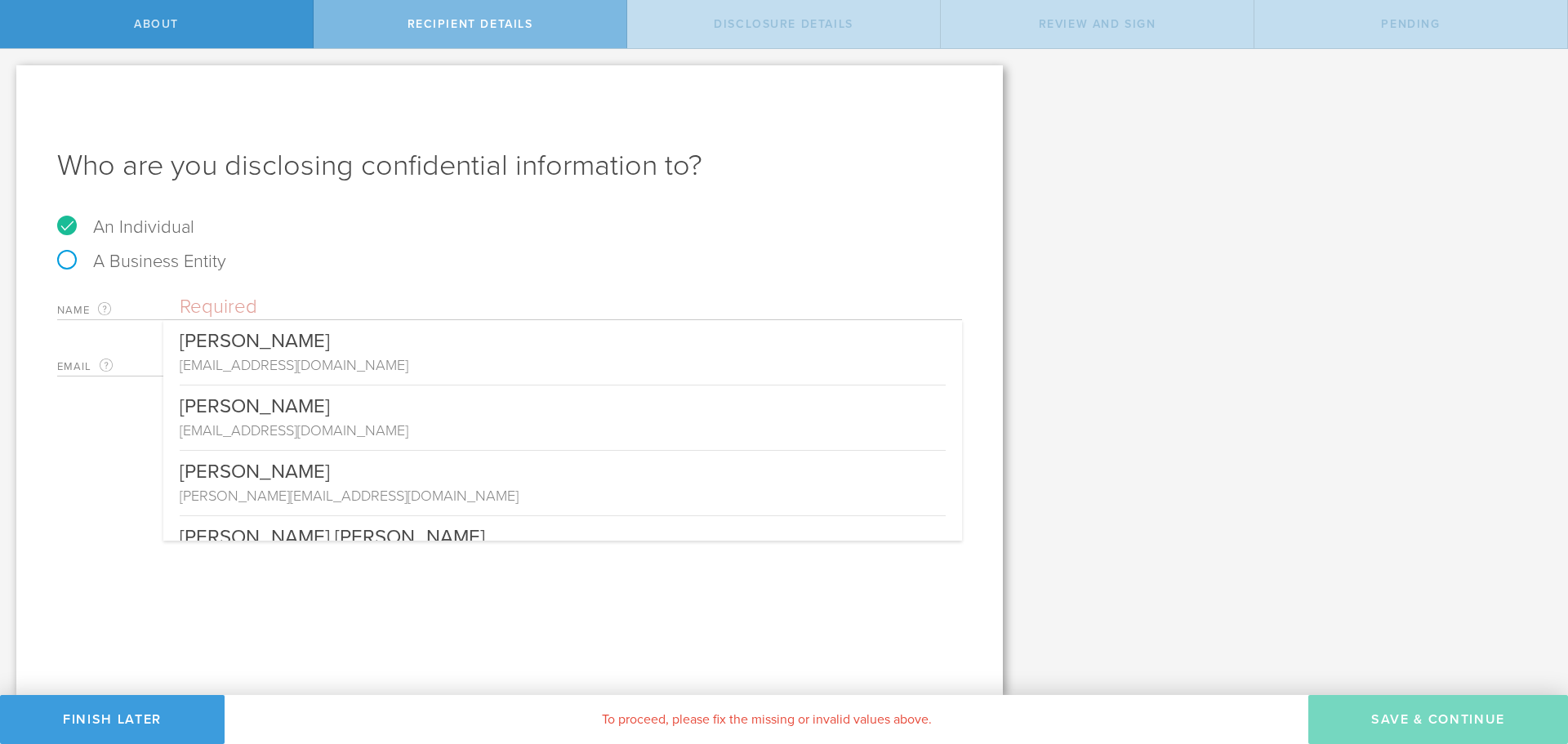
paste input "Thiago Emiliano"
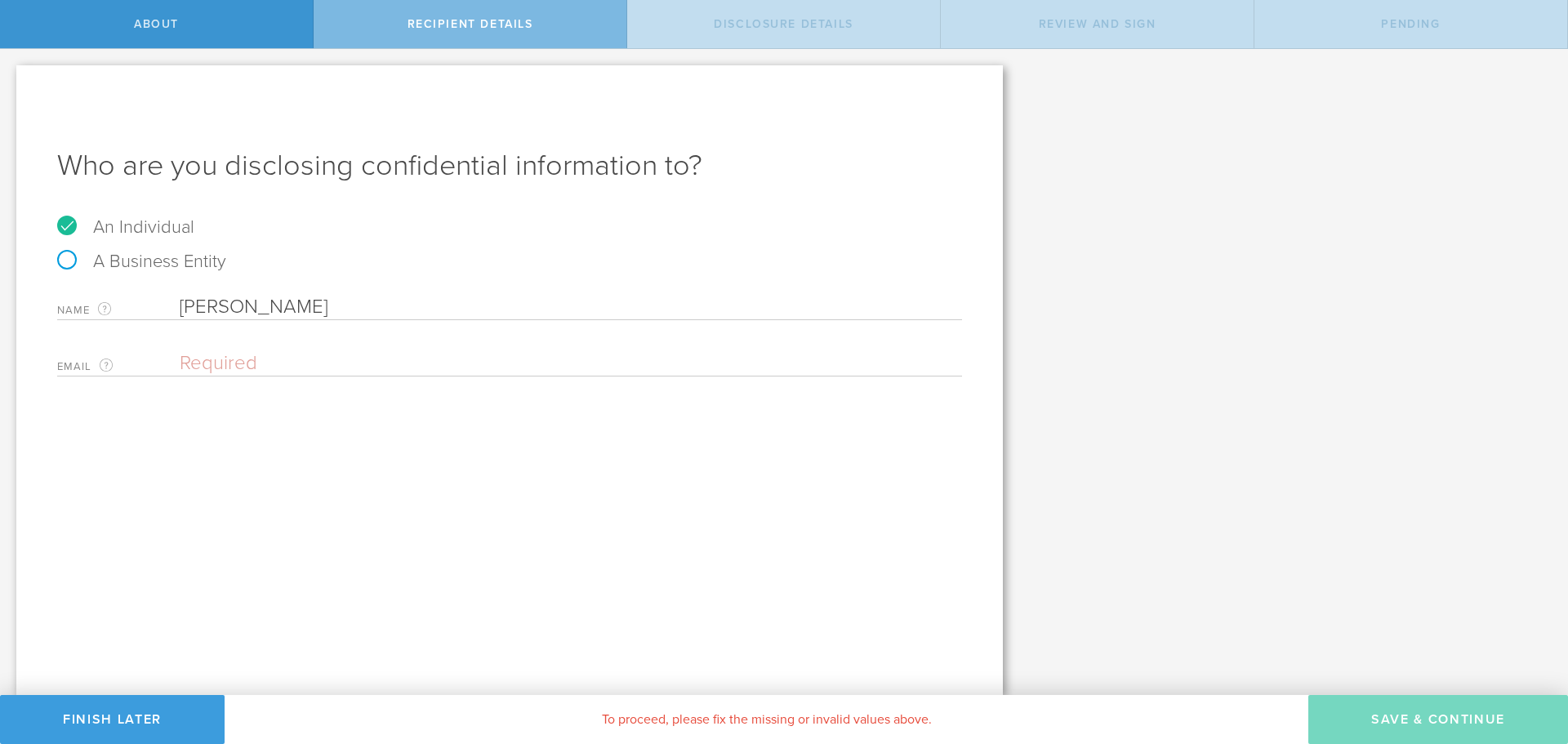
type input "Thiago Emiliano"
click at [288, 372] on input "email" at bounding box center [567, 363] width 775 height 25
paste input "thiago@elevateaiconsulting.com"
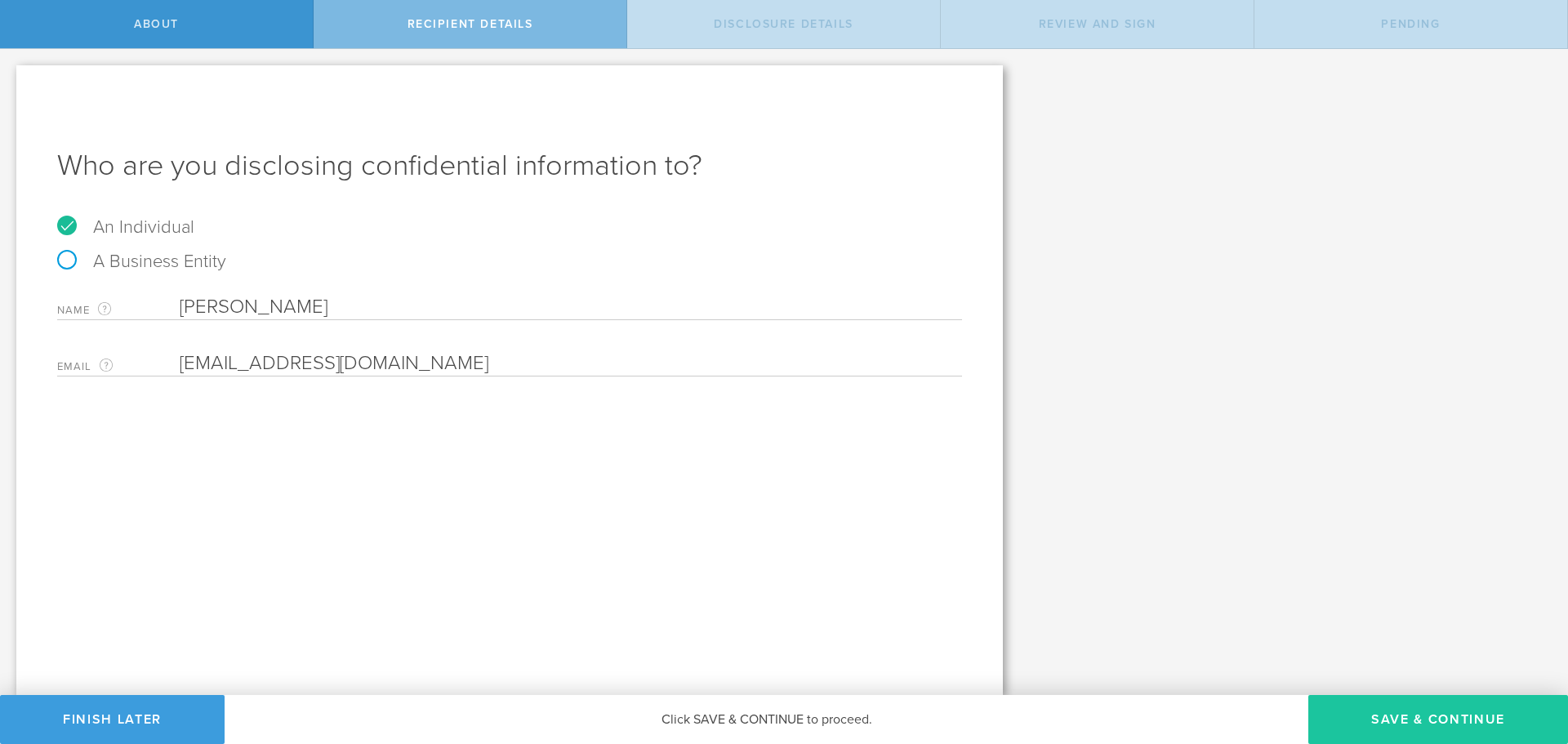
type input "thiago@elevateaiconsulting.com"
click at [1467, 718] on button "Save & Continue" at bounding box center [1438, 718] width 260 height 49
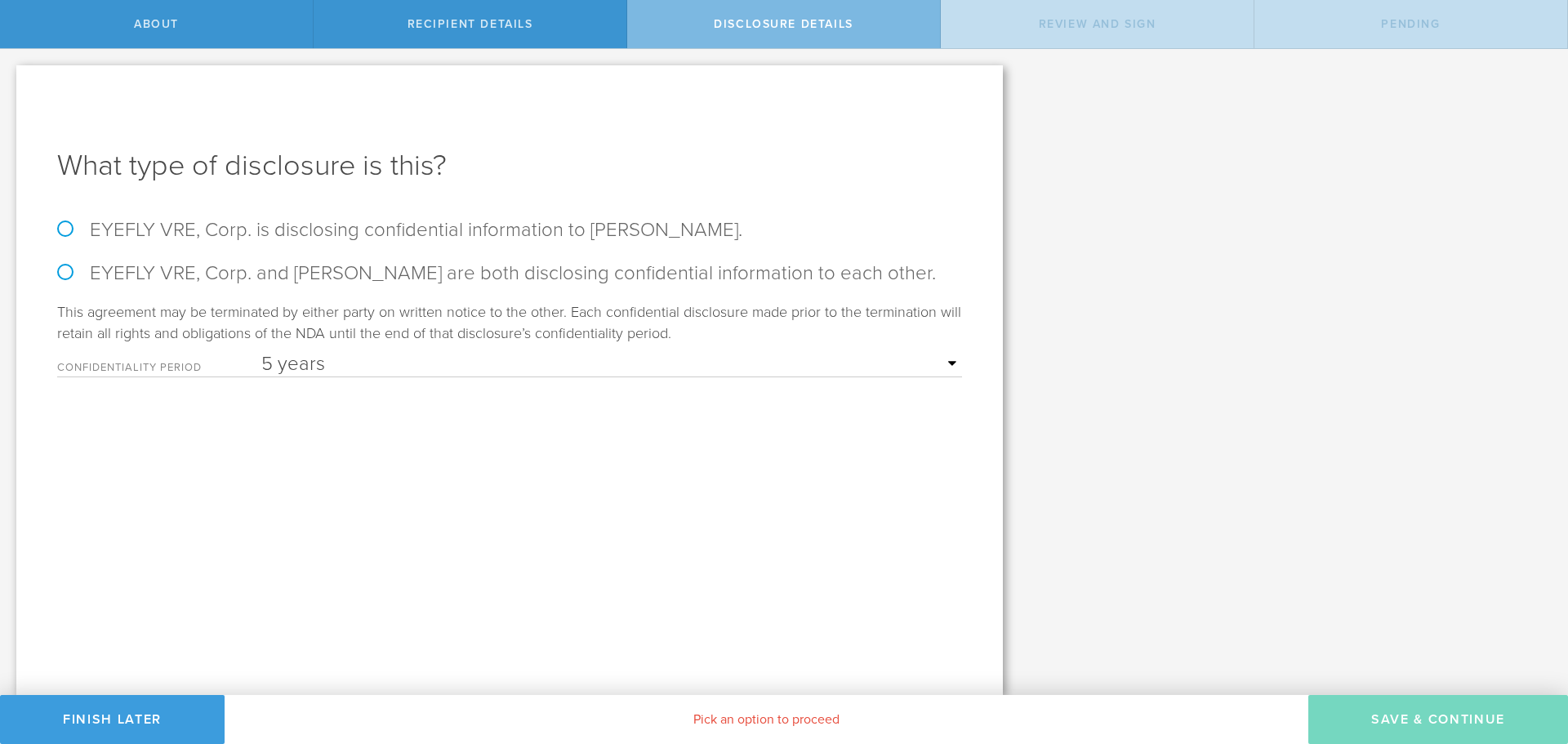
click at [353, 354] on select "1 year 2 years 3 years 4 years 5 years" at bounding box center [611, 364] width 700 height 25
select select "string:2 years"
click at [261, 352] on select "1 year 2 years 3 years 4 years 5 years" at bounding box center [611, 364] width 700 height 25
click at [68, 238] on label "EYEFLY VRE, Corp. is disclosing confidential information to Thiago Emiliano." at bounding box center [509, 230] width 905 height 24
click at [11, 83] on input "EYEFLY VRE, Corp. is disclosing confidential information to Thiago Emiliano." at bounding box center [5, 66] width 11 height 35
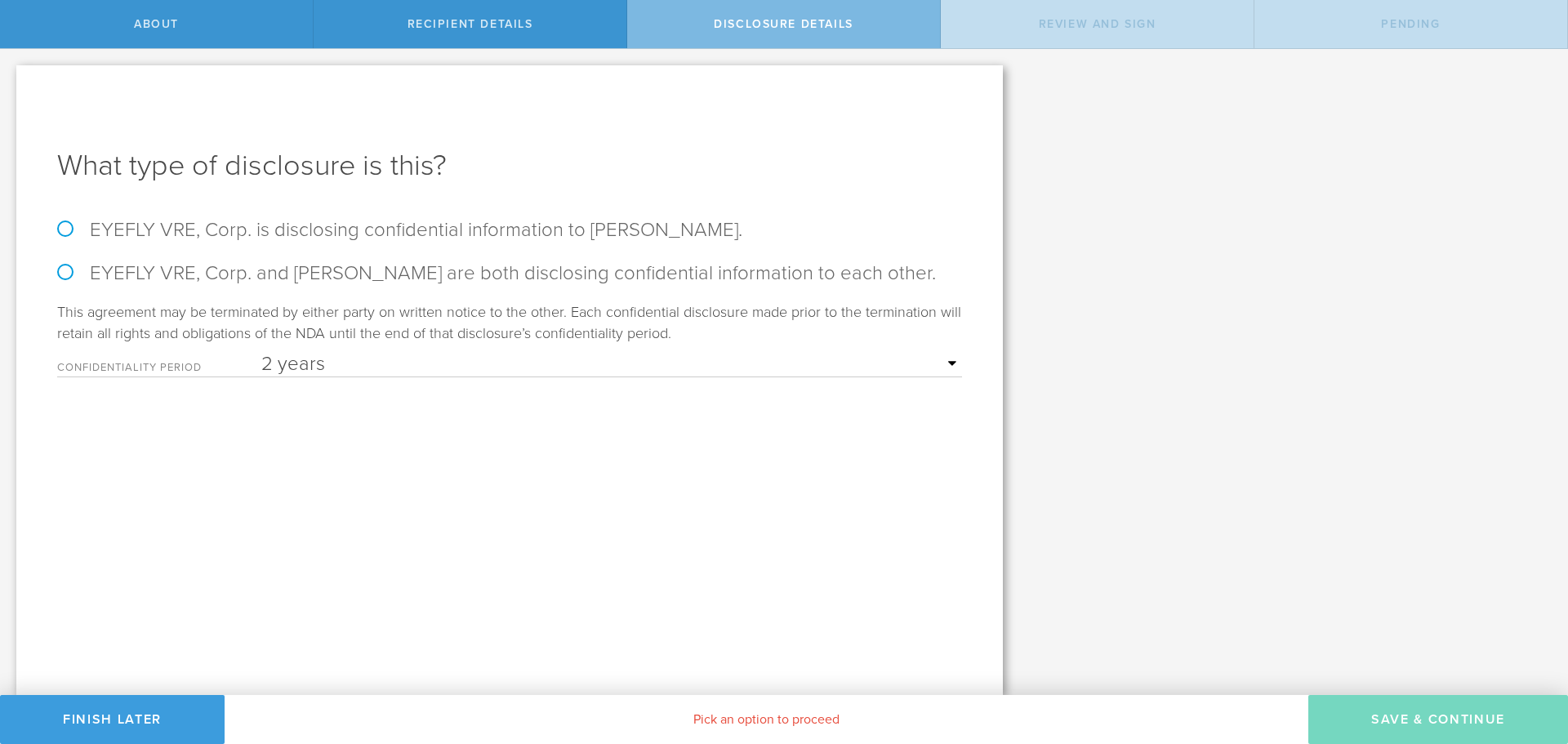
radio input "true"
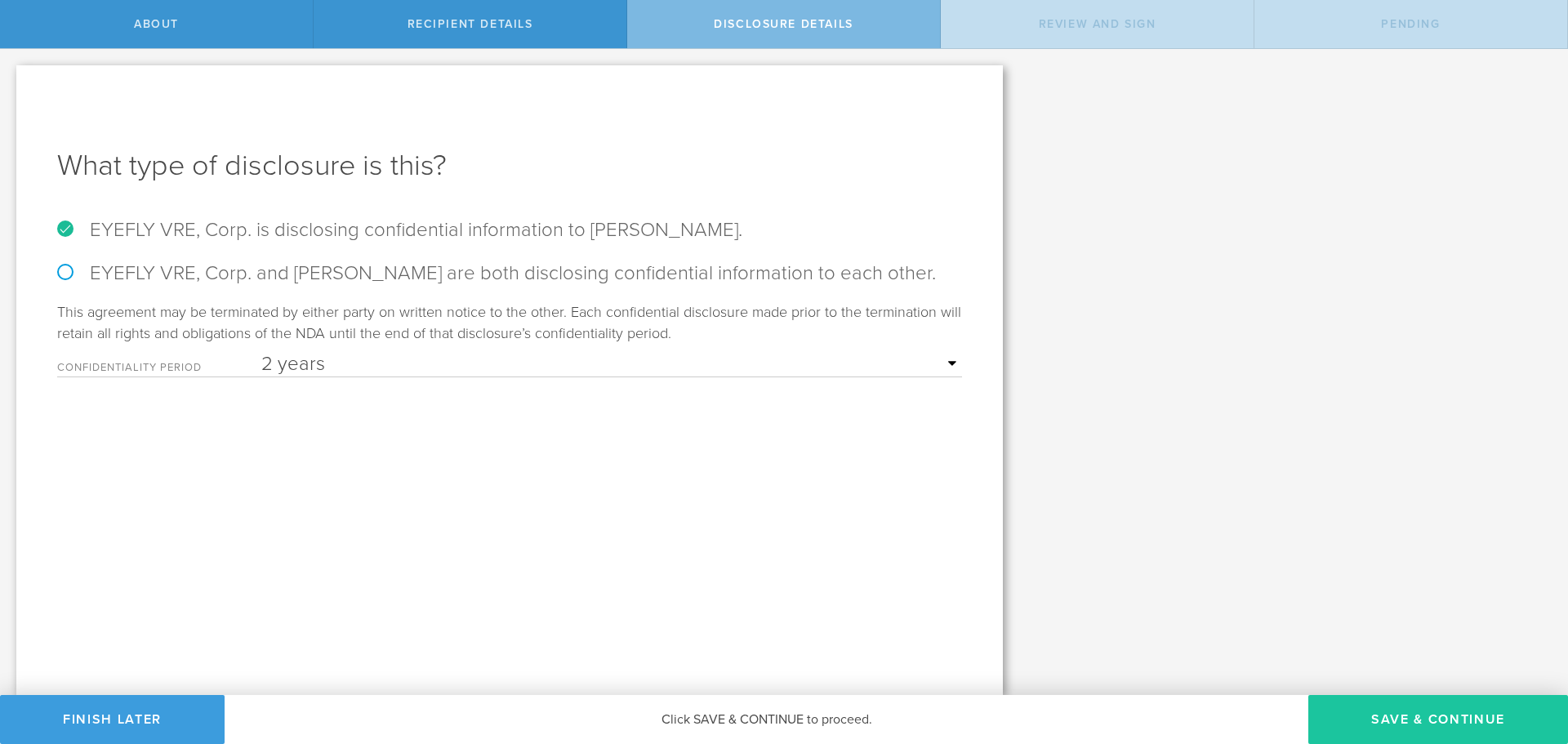
click at [1421, 719] on button "Save & Continue" at bounding box center [1438, 718] width 260 height 49
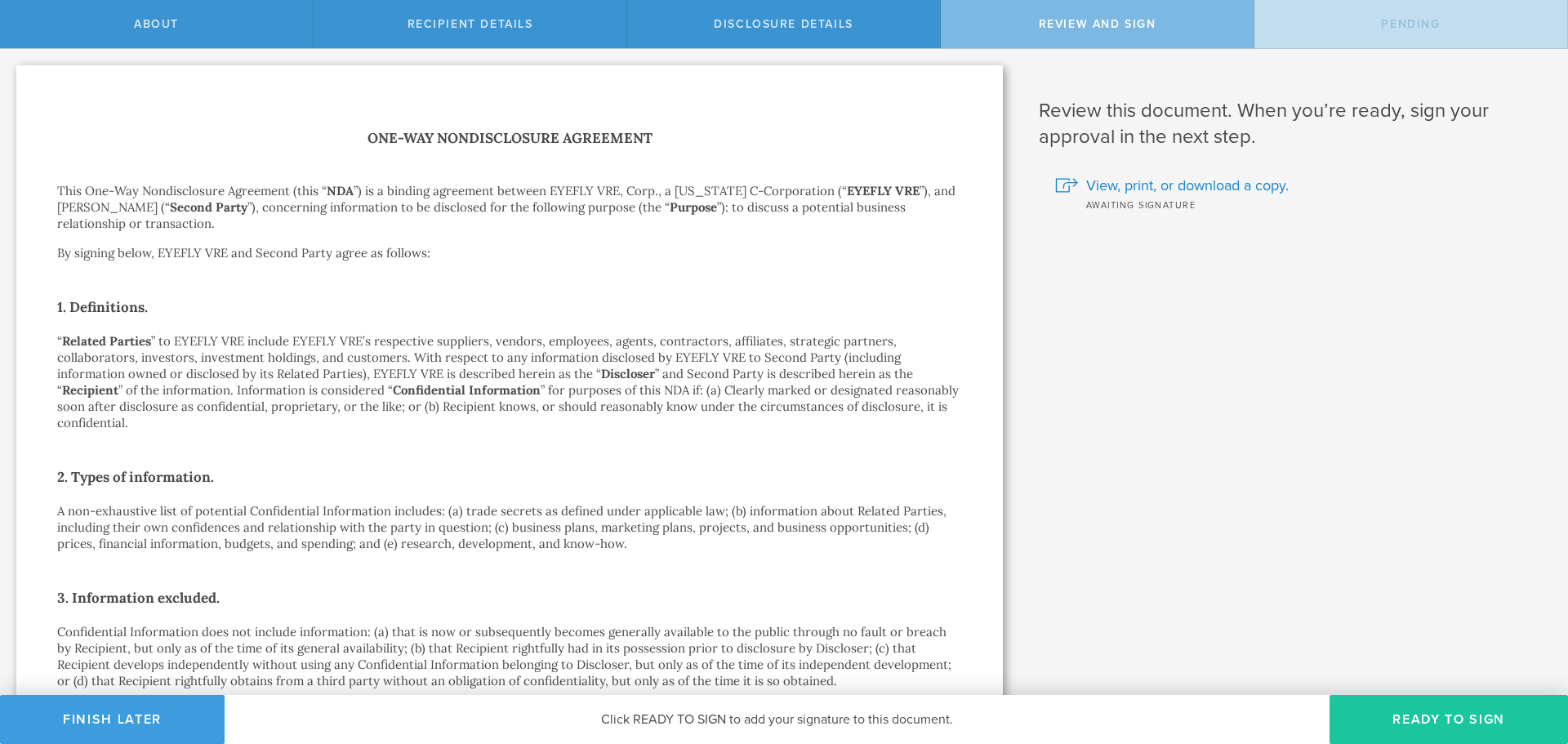
click at [1474, 718] on button "Ready to Sign" at bounding box center [1449, 718] width 238 height 49
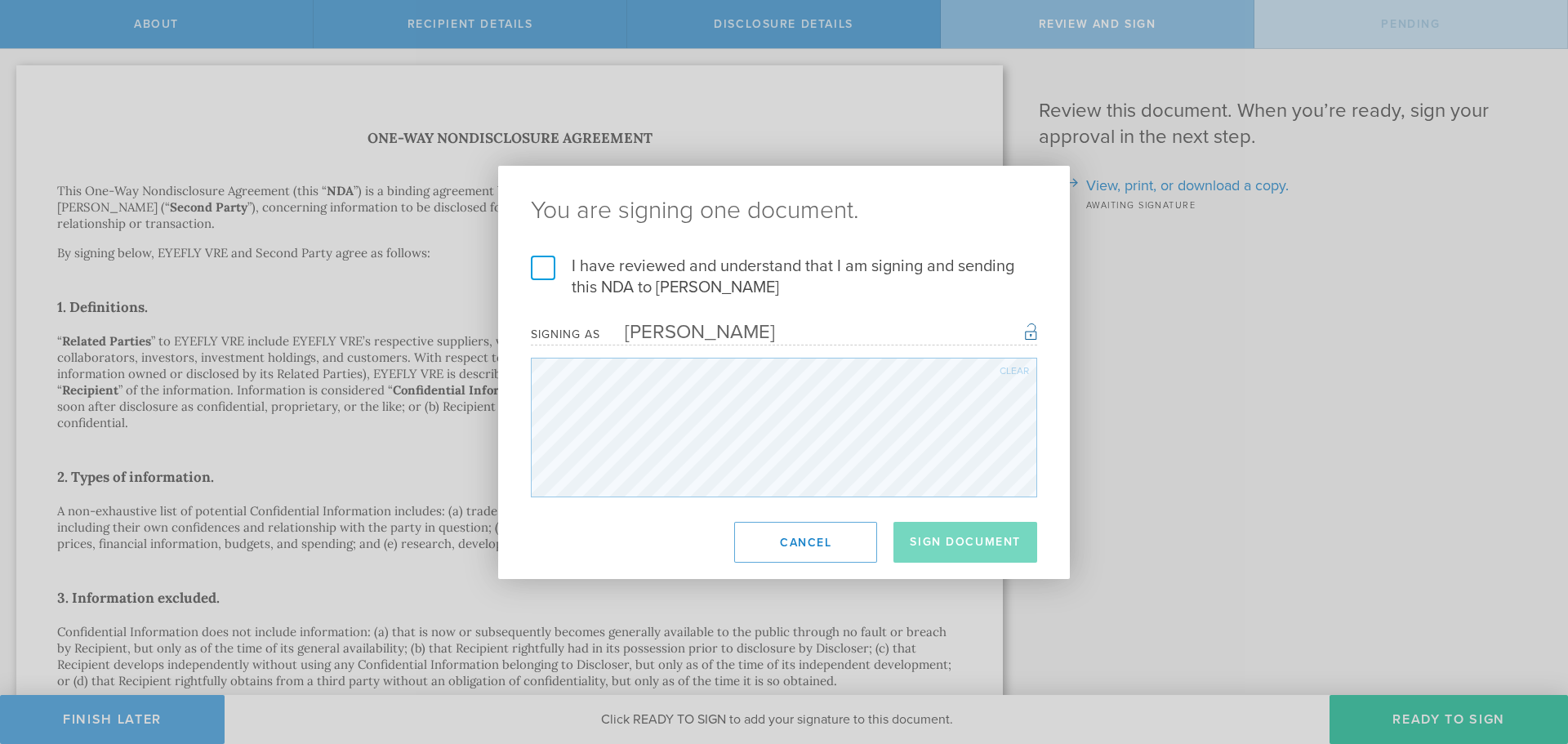
click at [547, 278] on label "I have reviewed and understand that I am signing and sending this NDA to Thiago…" at bounding box center [784, 277] width 507 height 43
click at [0, 0] on input "I have reviewed and understand that I am signing and sending this NDA to Thiago…" at bounding box center [0, 0] width 0 height 0
click at [969, 552] on button "Sign Document" at bounding box center [965, 542] width 143 height 41
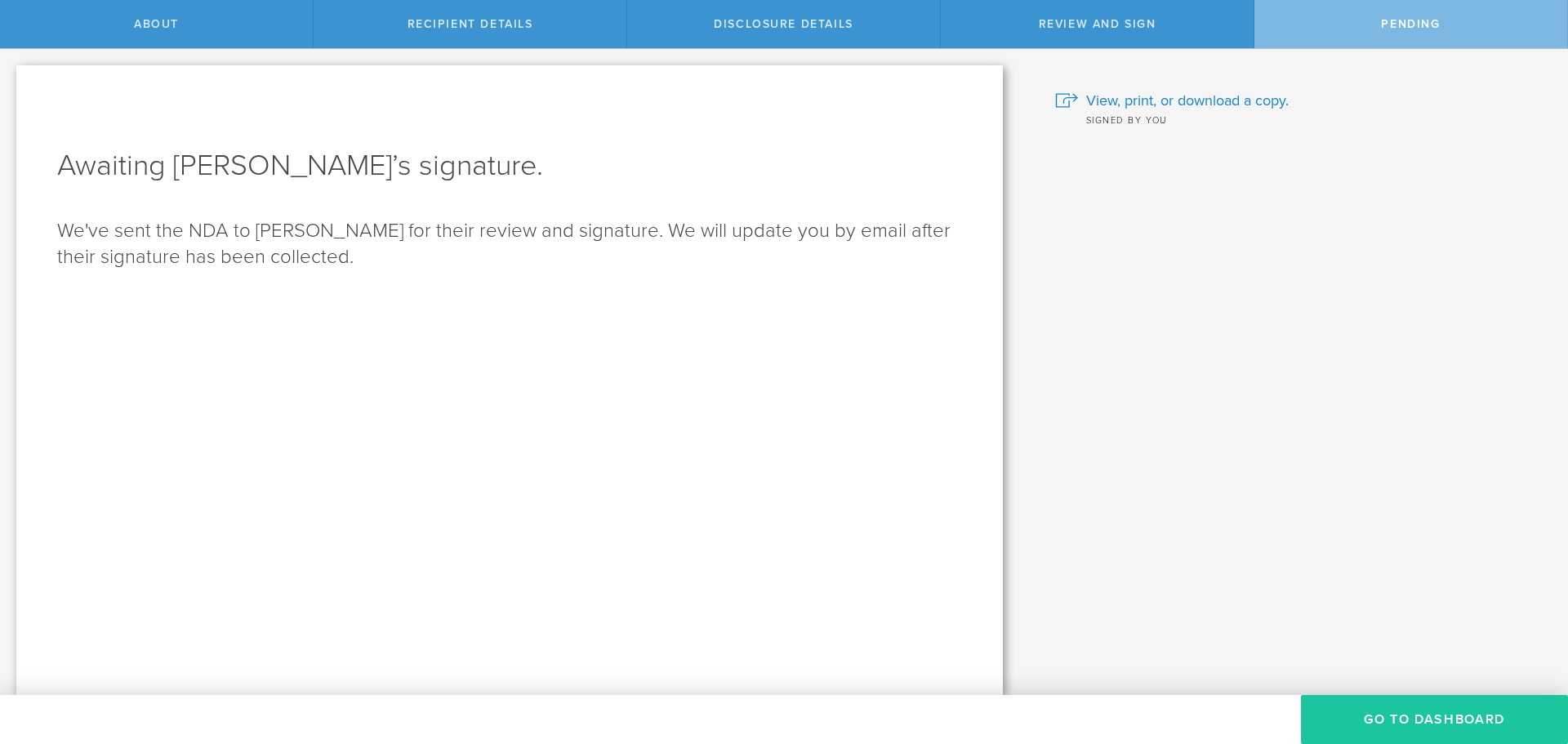
click at [1406, 724] on button "Go to dashboard" at bounding box center [1435, 718] width 267 height 49
